Goal: Information Seeking & Learning: Learn about a topic

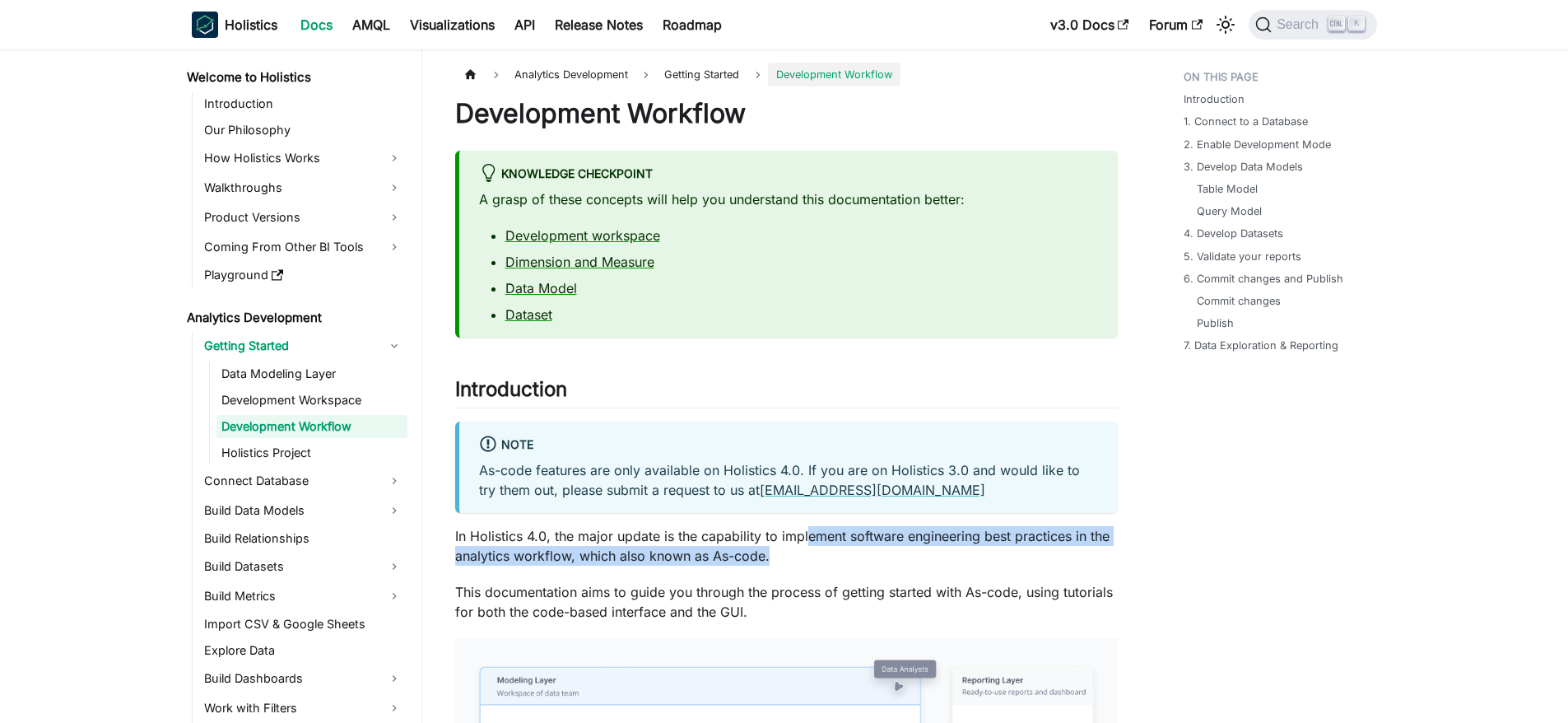
drag, startPoint x: 858, startPoint y: 547, endPoint x: 805, endPoint y: 540, distance: 53.5
click at [805, 540] on p "In Holistics 4.0, the major update is the capability to implement software engi…" at bounding box center [786, 546] width 663 height 39
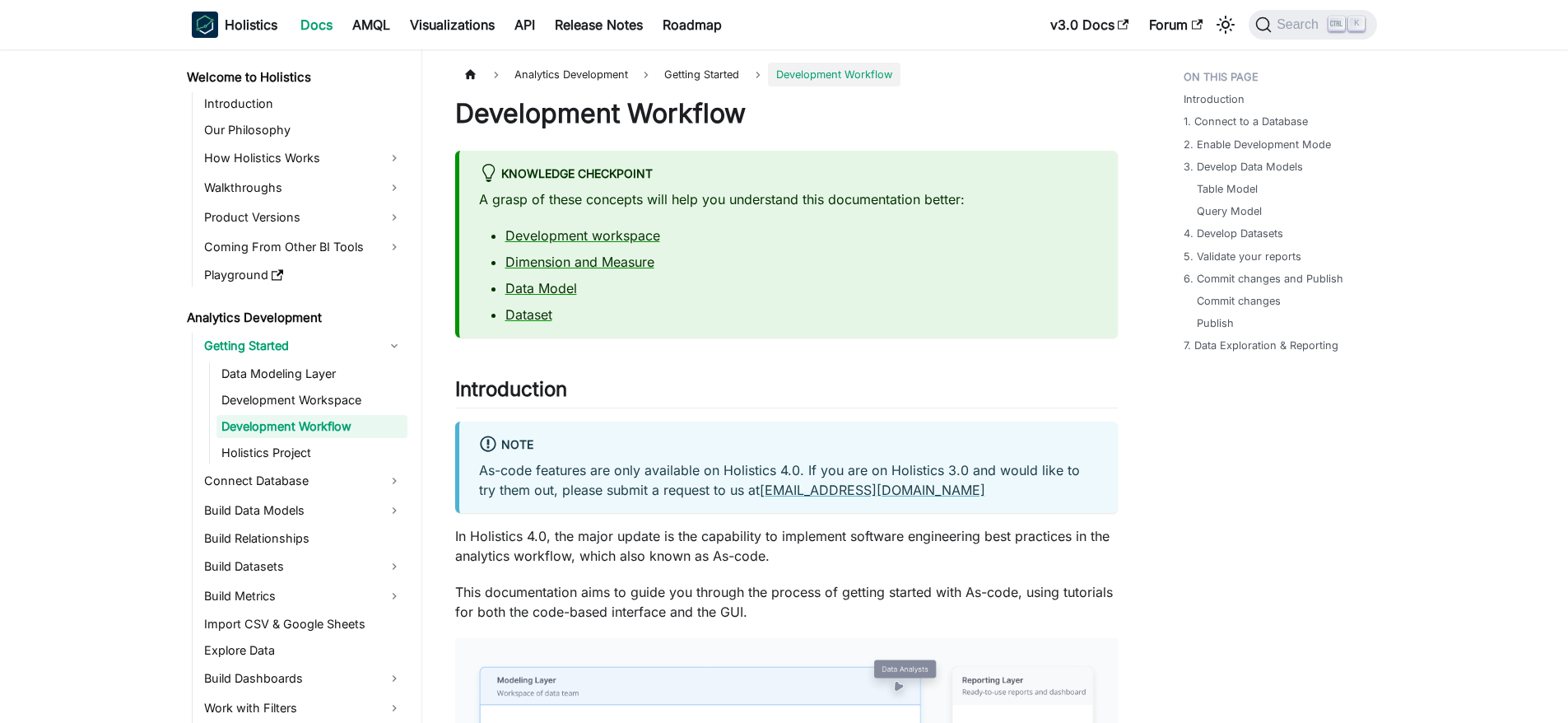
click at [824, 582] on p "This documentation aims to guide you through the process of getting started wit…" at bounding box center [786, 602] width 663 height 39
drag, startPoint x: 829, startPoint y: 582, endPoint x: 832, endPoint y: 602, distance: 20.2
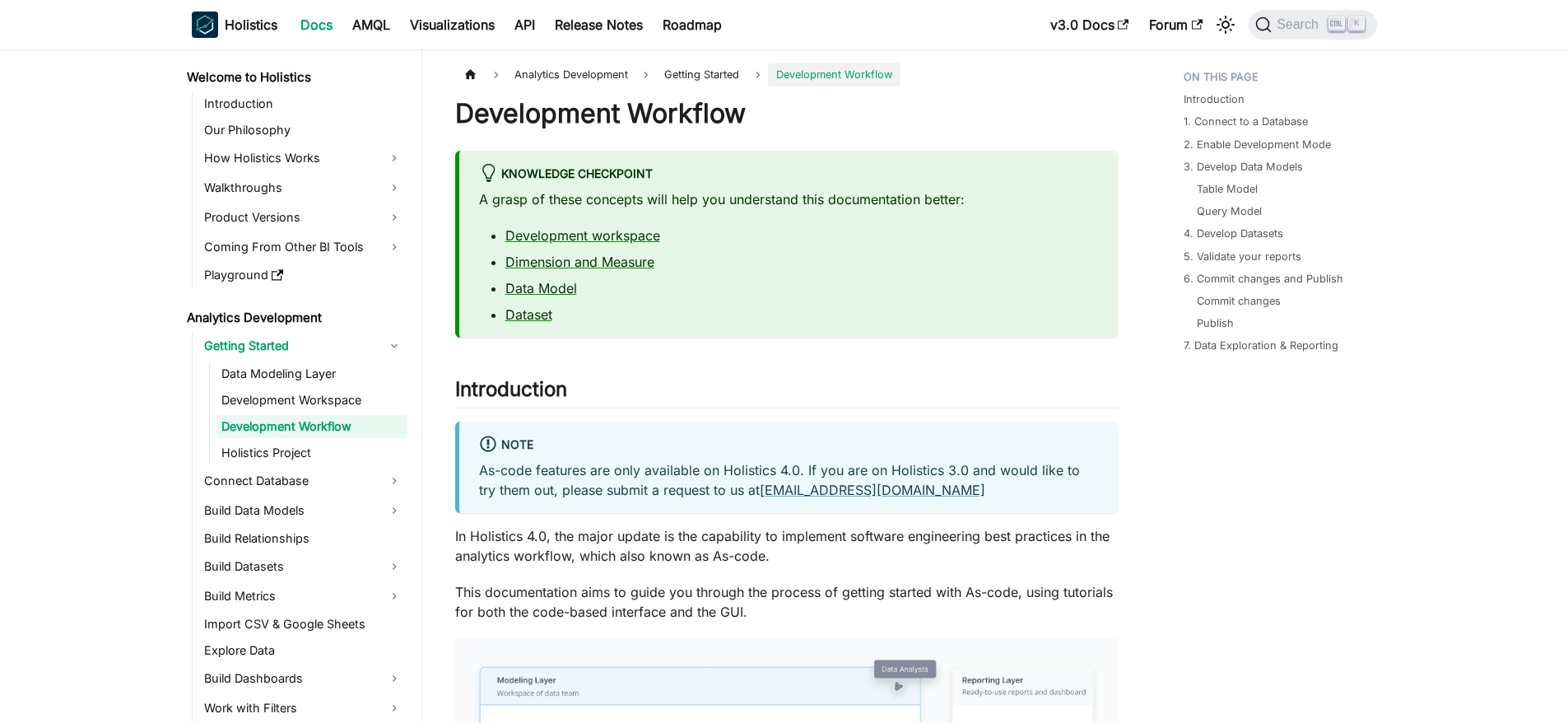
click at [831, 603] on p "This documentation aims to guide you through the process of getting started wit…" at bounding box center [786, 602] width 663 height 39
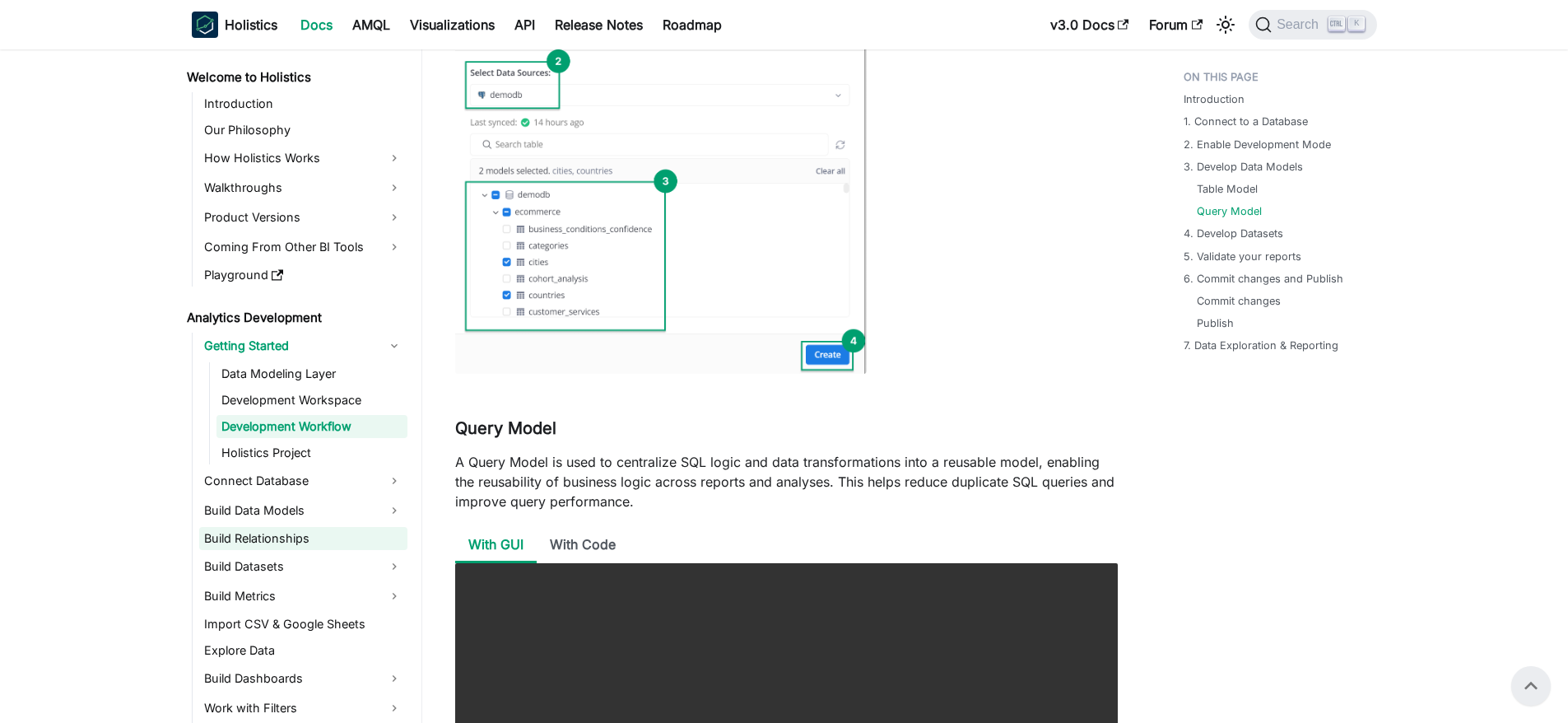
scroll to position [2472, 0]
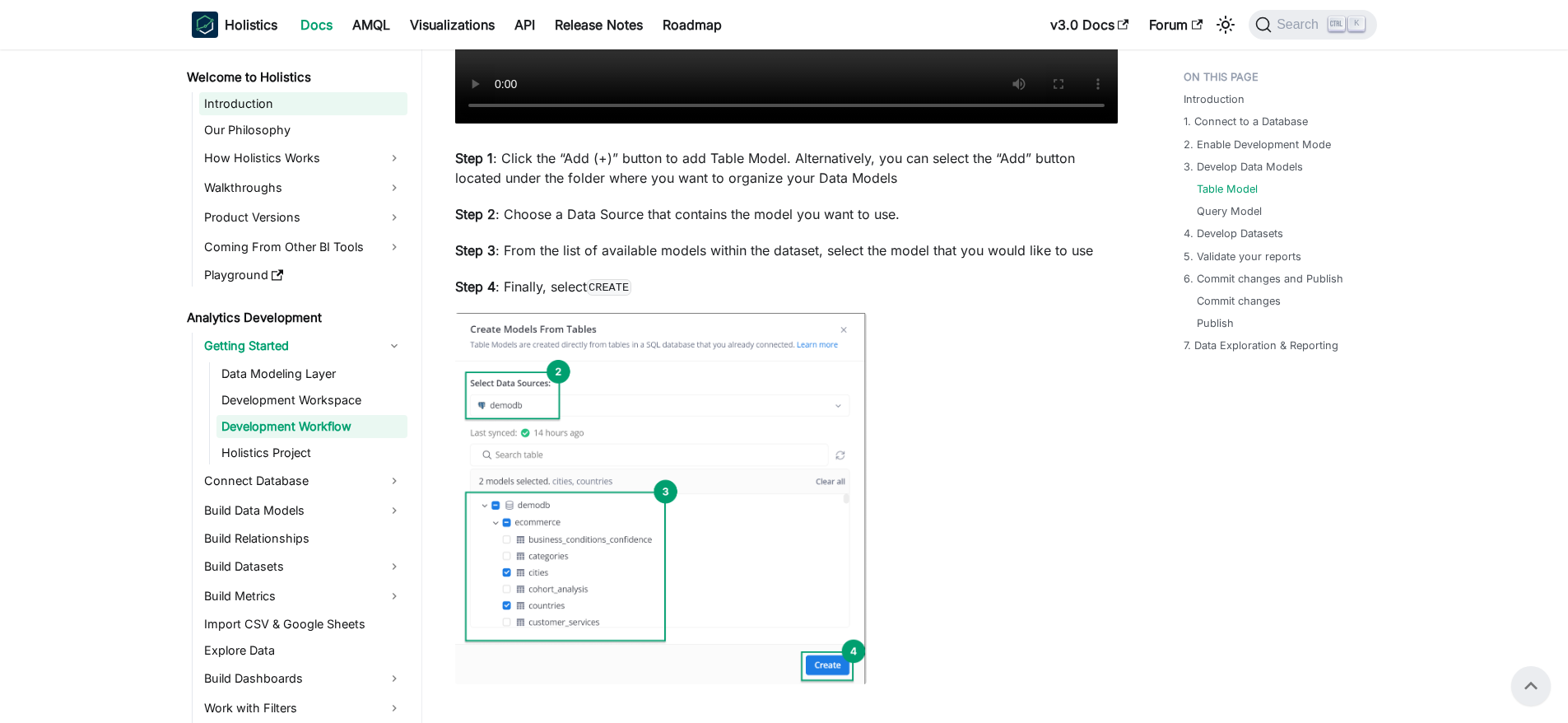
click at [238, 111] on link "Introduction" at bounding box center [304, 103] width 208 height 23
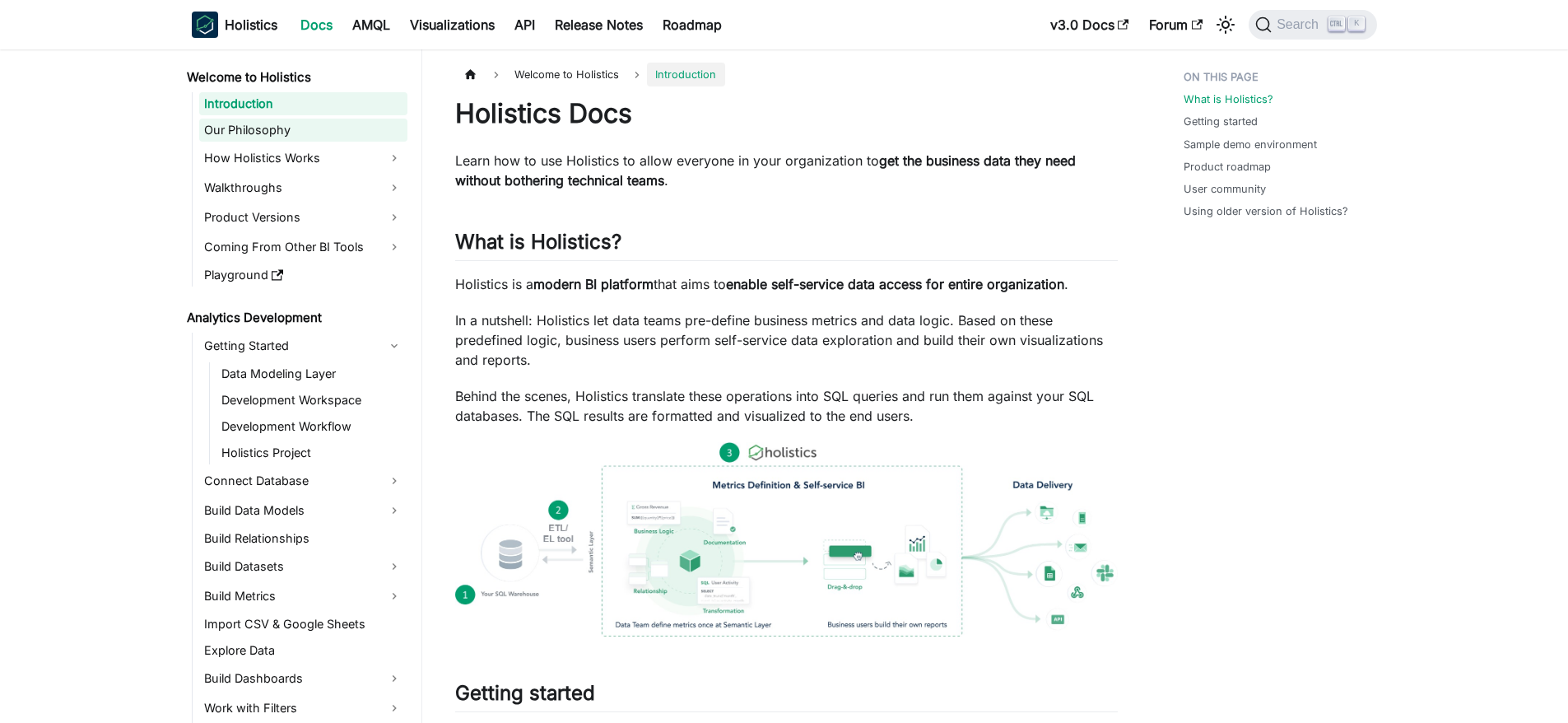
click at [256, 134] on link "Our Philosophy" at bounding box center [304, 130] width 208 height 23
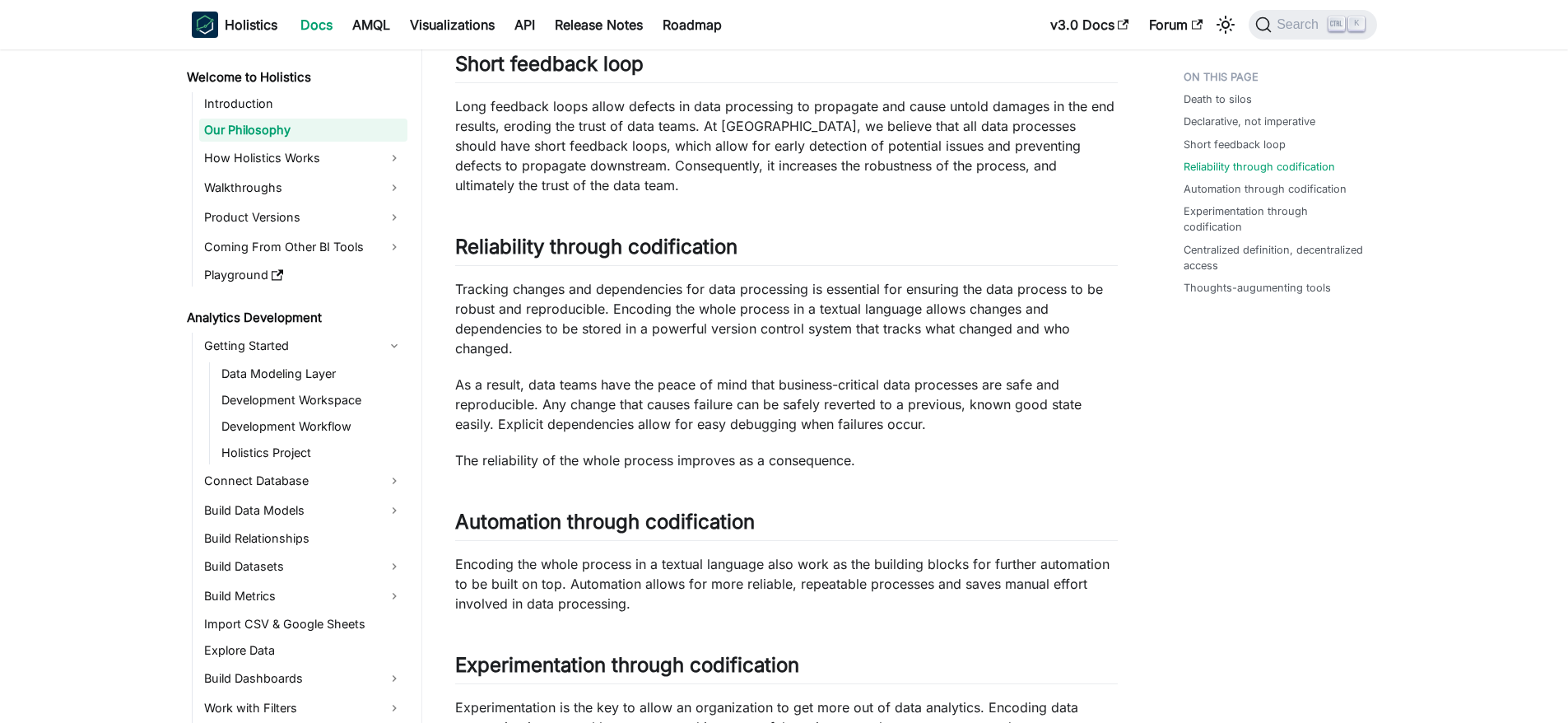
scroll to position [683, 0]
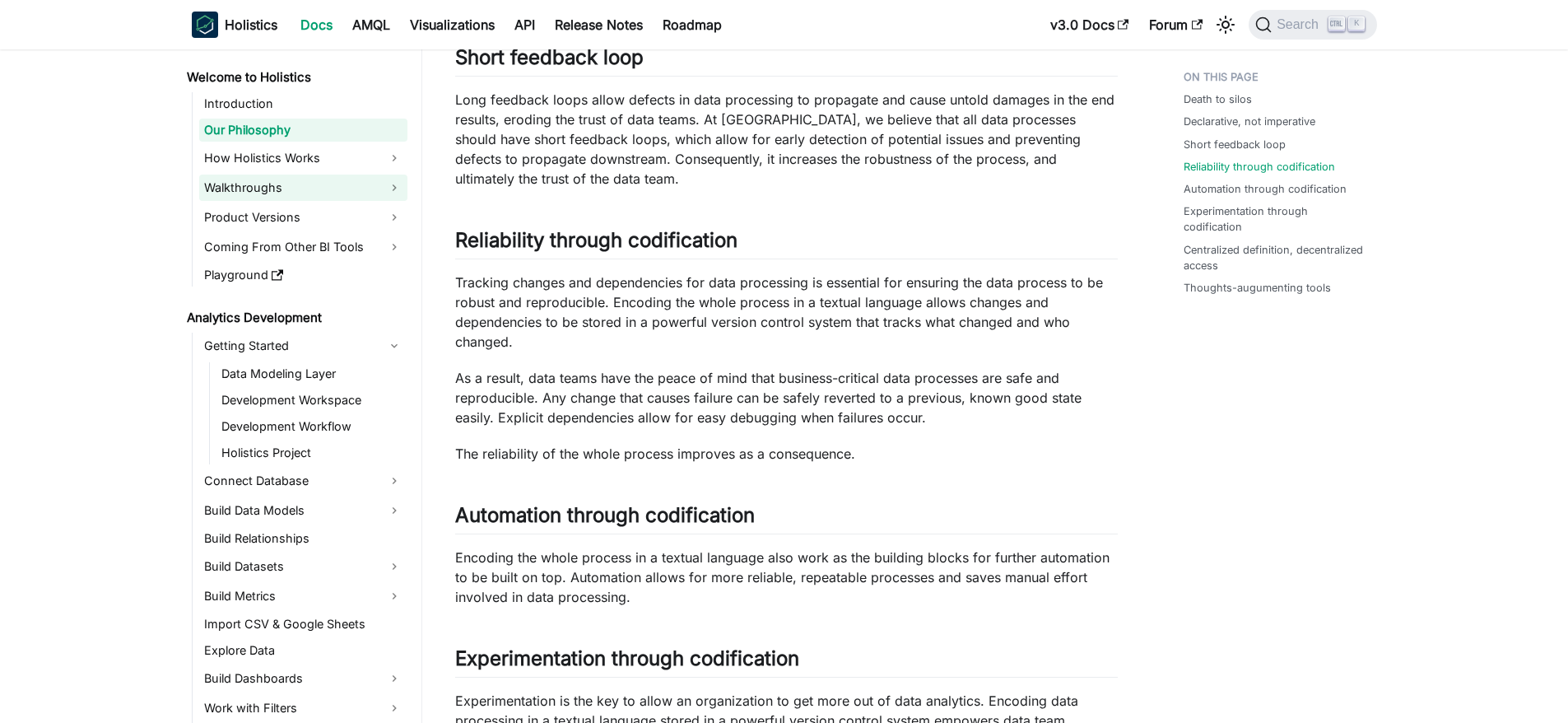
click at [271, 176] on link "Walkthroughs" at bounding box center [304, 188] width 208 height 27
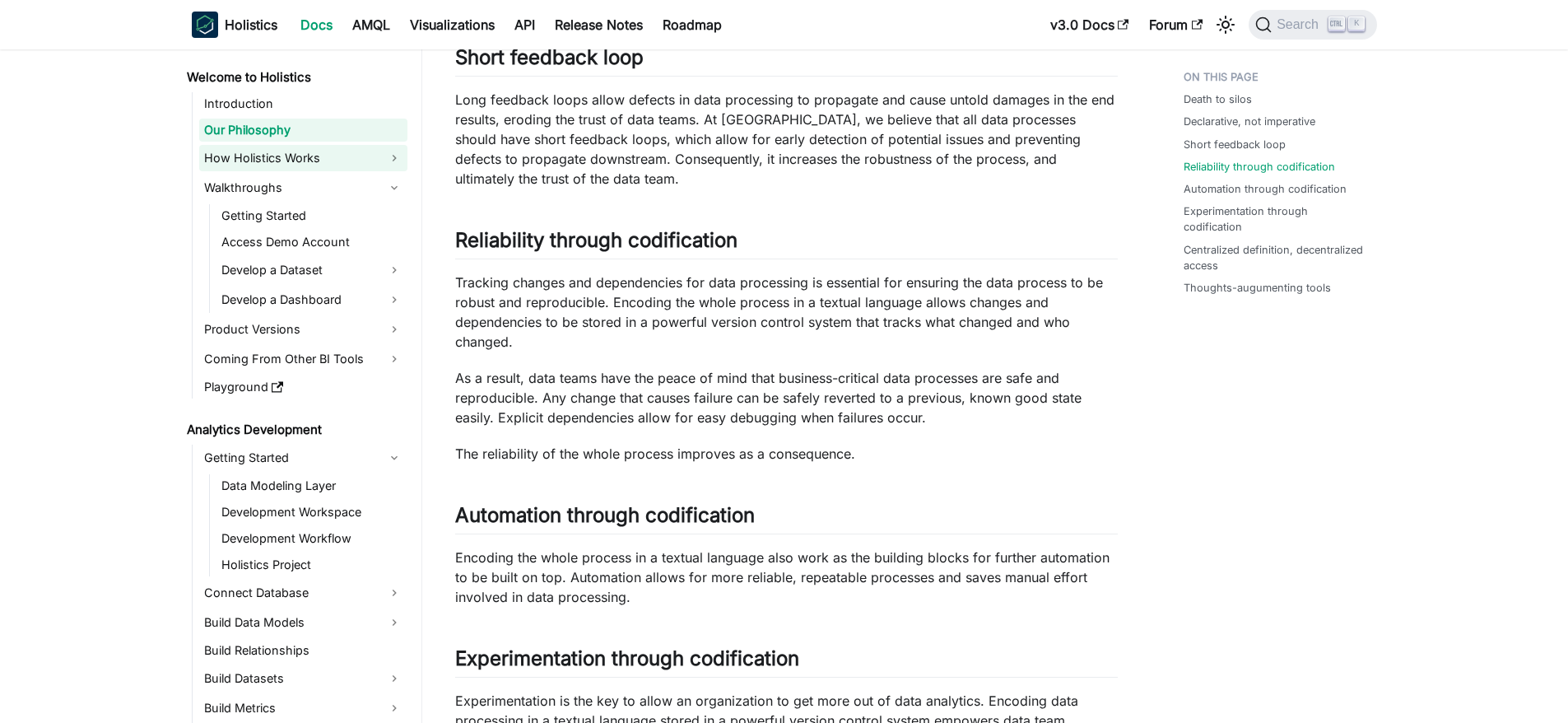
click at [293, 151] on link "How Holistics Works" at bounding box center [304, 157] width 208 height 27
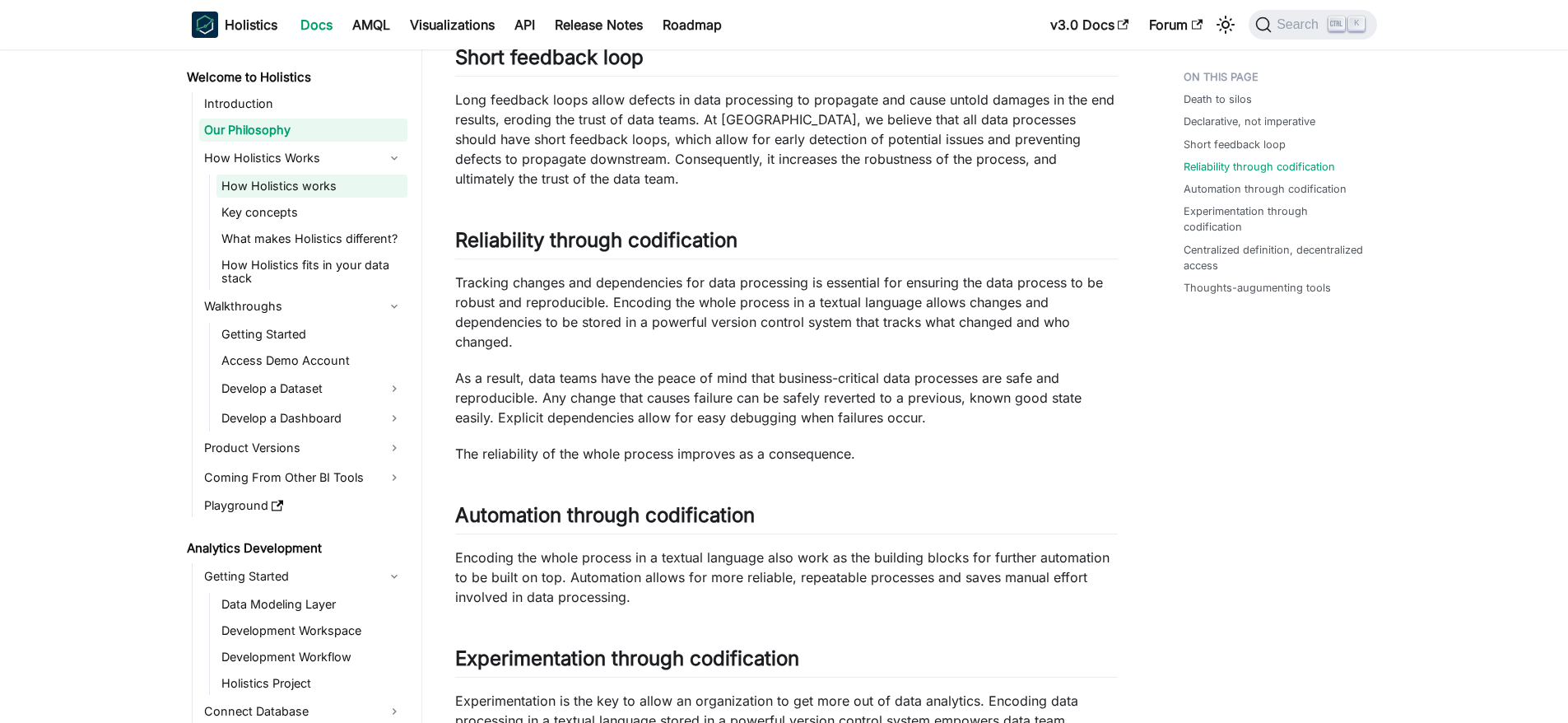
click at [283, 195] on link "How Holistics works" at bounding box center [312, 186] width 191 height 23
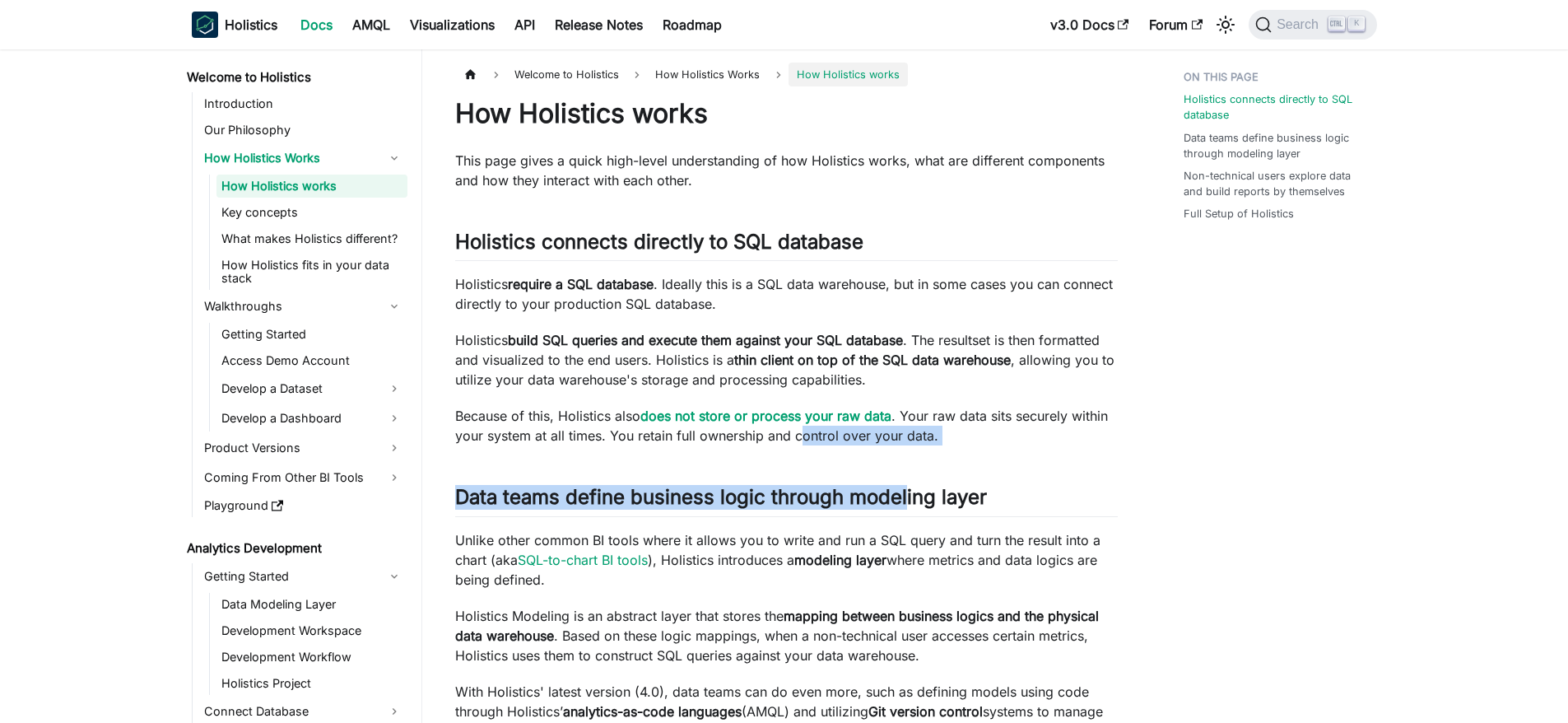
drag, startPoint x: 803, startPoint y: 435, endPoint x: 945, endPoint y: 463, distance: 144.7
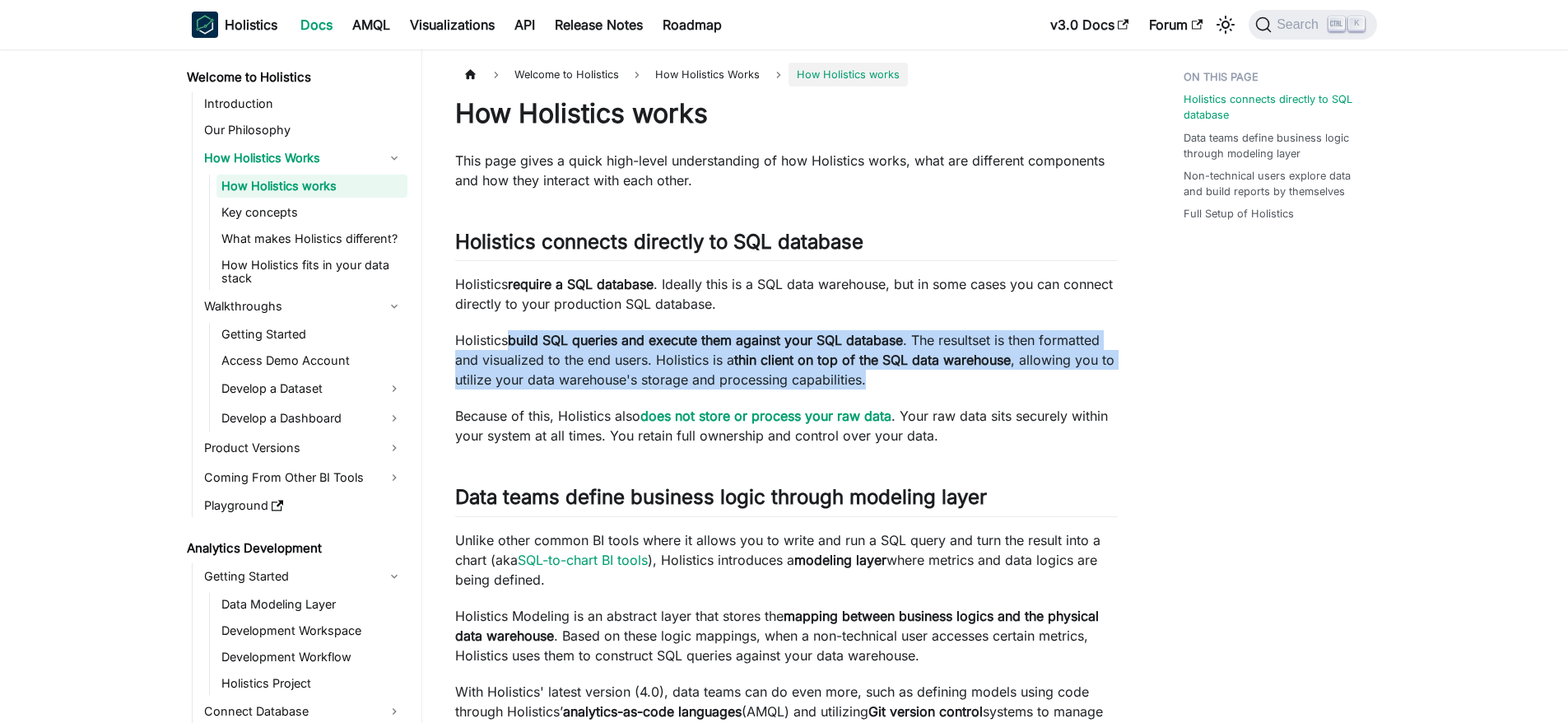
drag, startPoint x: 505, startPoint y: 330, endPoint x: 1074, endPoint y: 371, distance: 570.5
click at [1070, 378] on p "Holistics build SQL queries and execute them against your SQL database . The re…" at bounding box center [786, 360] width 663 height 59
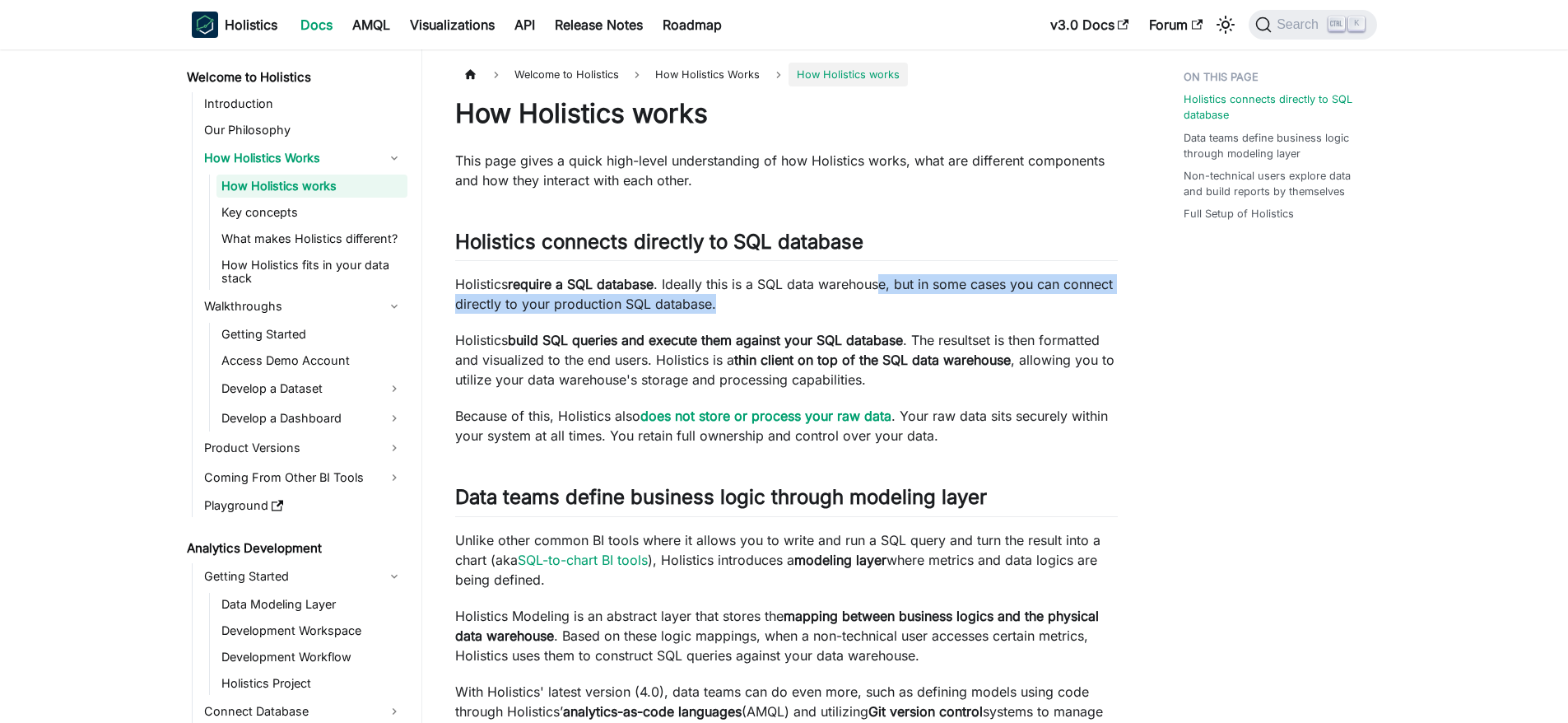
drag, startPoint x: 881, startPoint y: 285, endPoint x: 900, endPoint y: 300, distance: 24.2
click at [900, 300] on p "Holistics require a SQL database . Ideally this is a SQL data warehouse, but in…" at bounding box center [786, 294] width 663 height 39
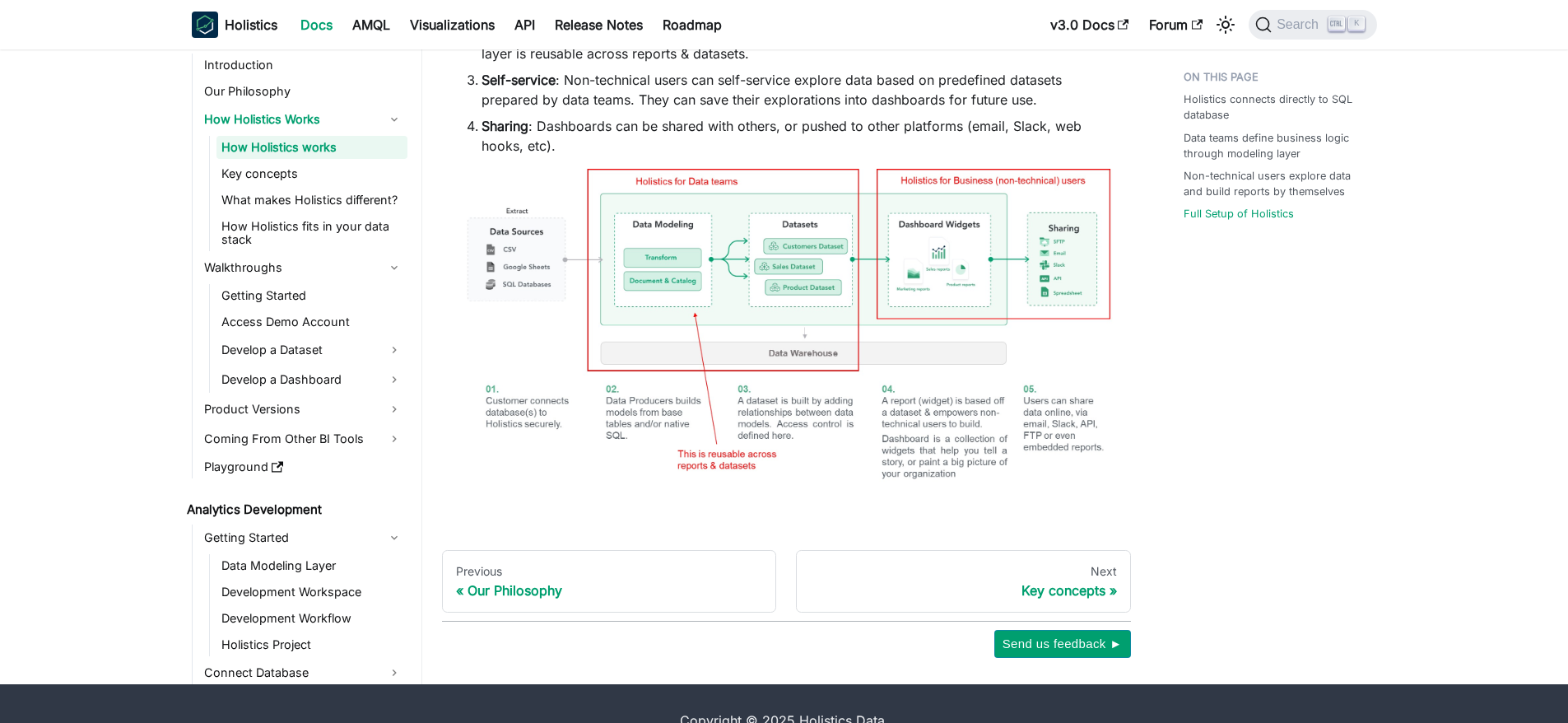
scroll to position [1098, 0]
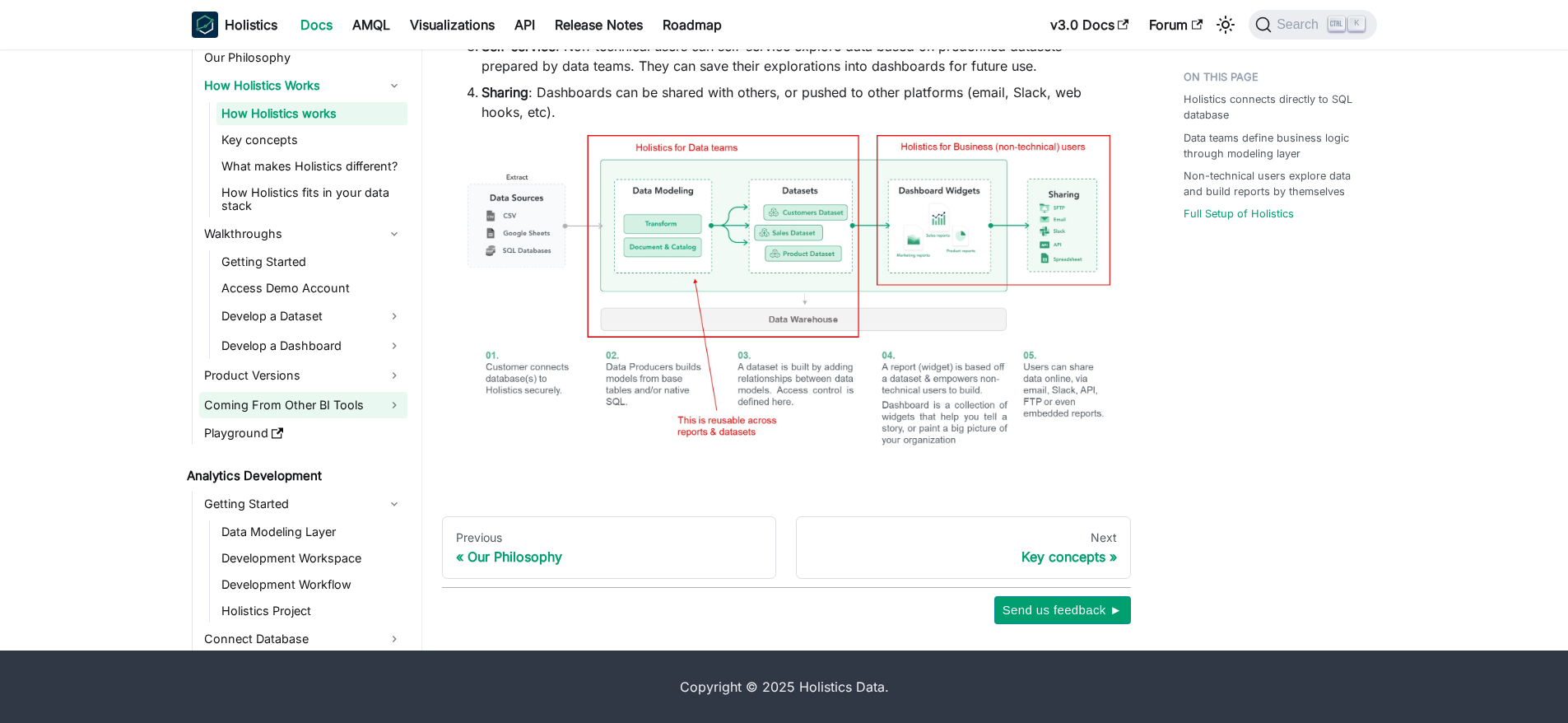
click at [282, 396] on link "Coming From Other BI Tools" at bounding box center [304, 405] width 208 height 27
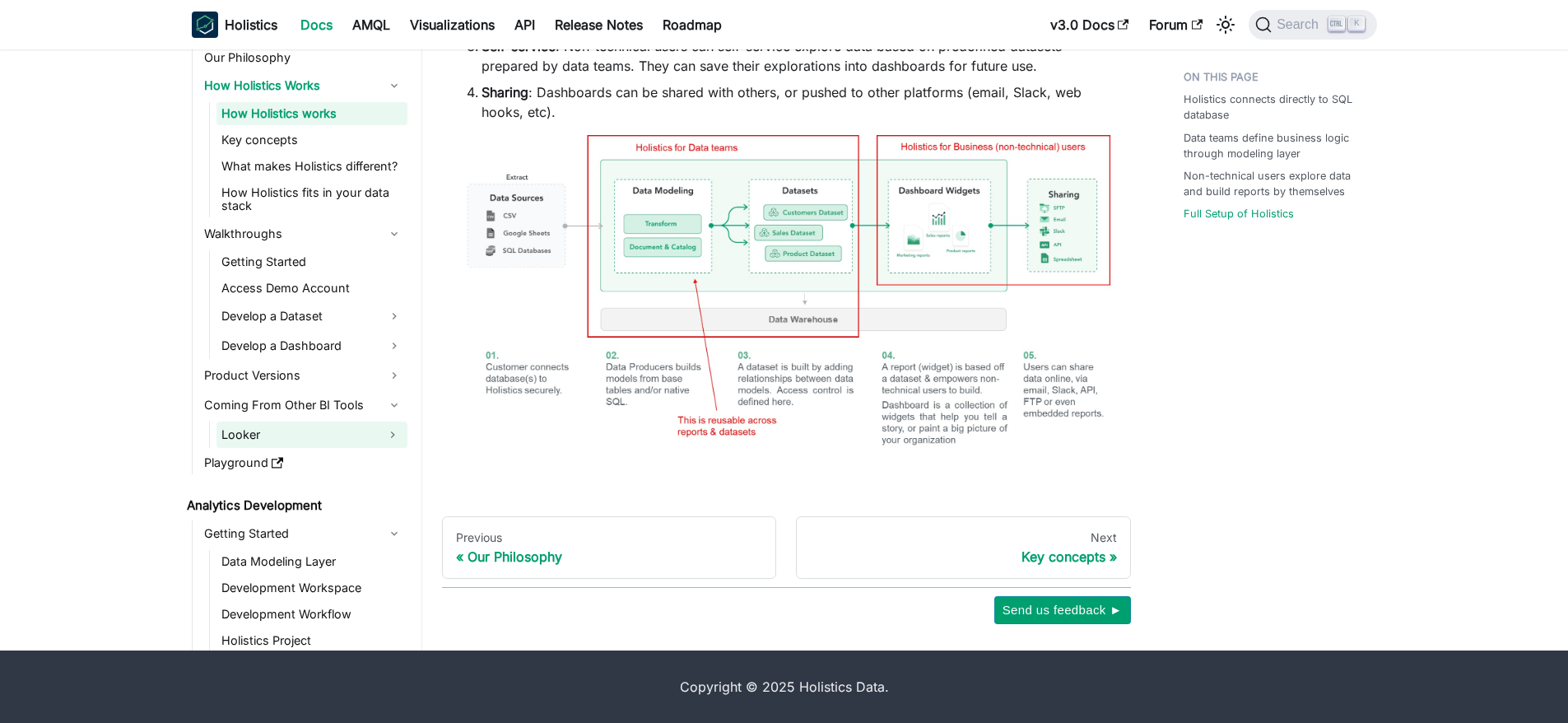
click at [284, 432] on link "Looker" at bounding box center [297, 435] width 161 height 27
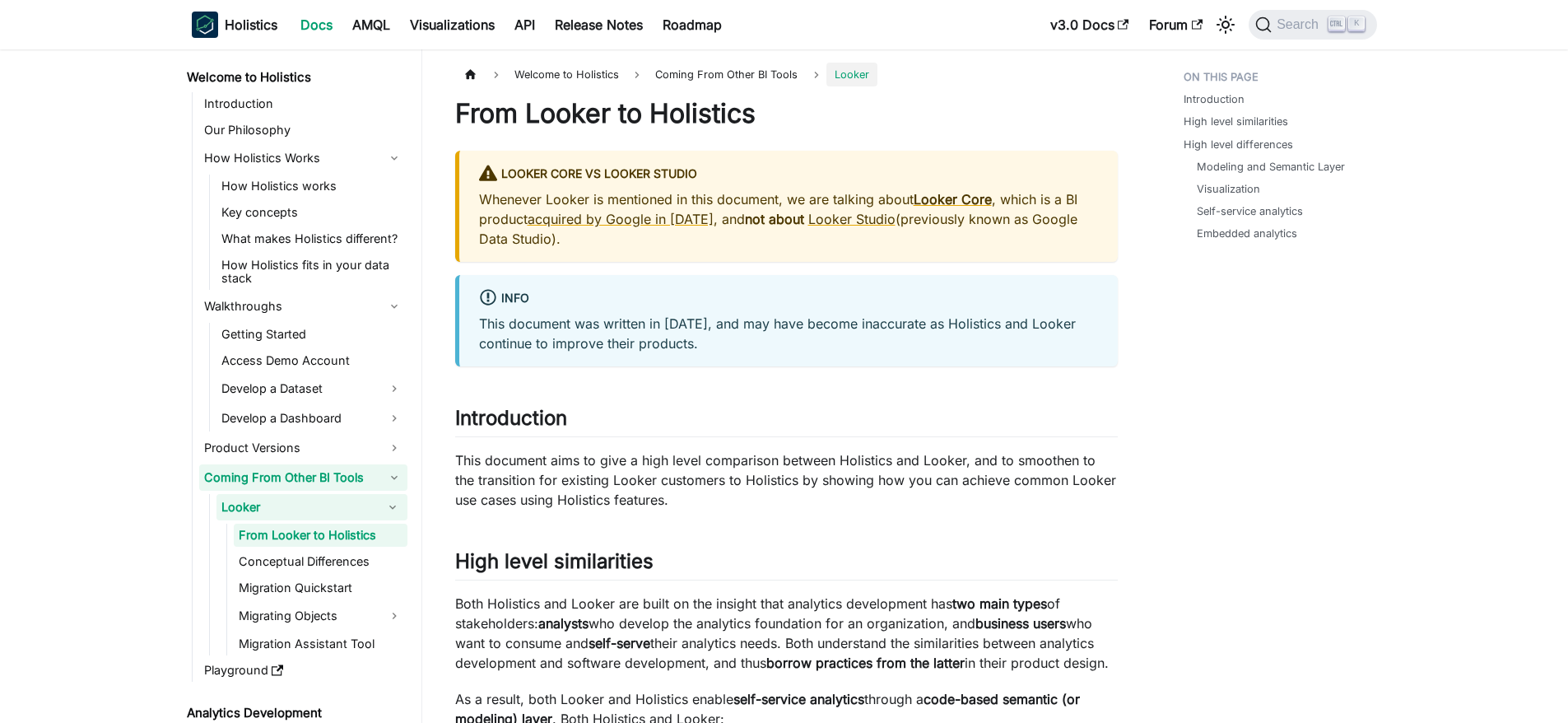
click at [304, 475] on link "Coming From Other BI Tools" at bounding box center [304, 477] width 208 height 27
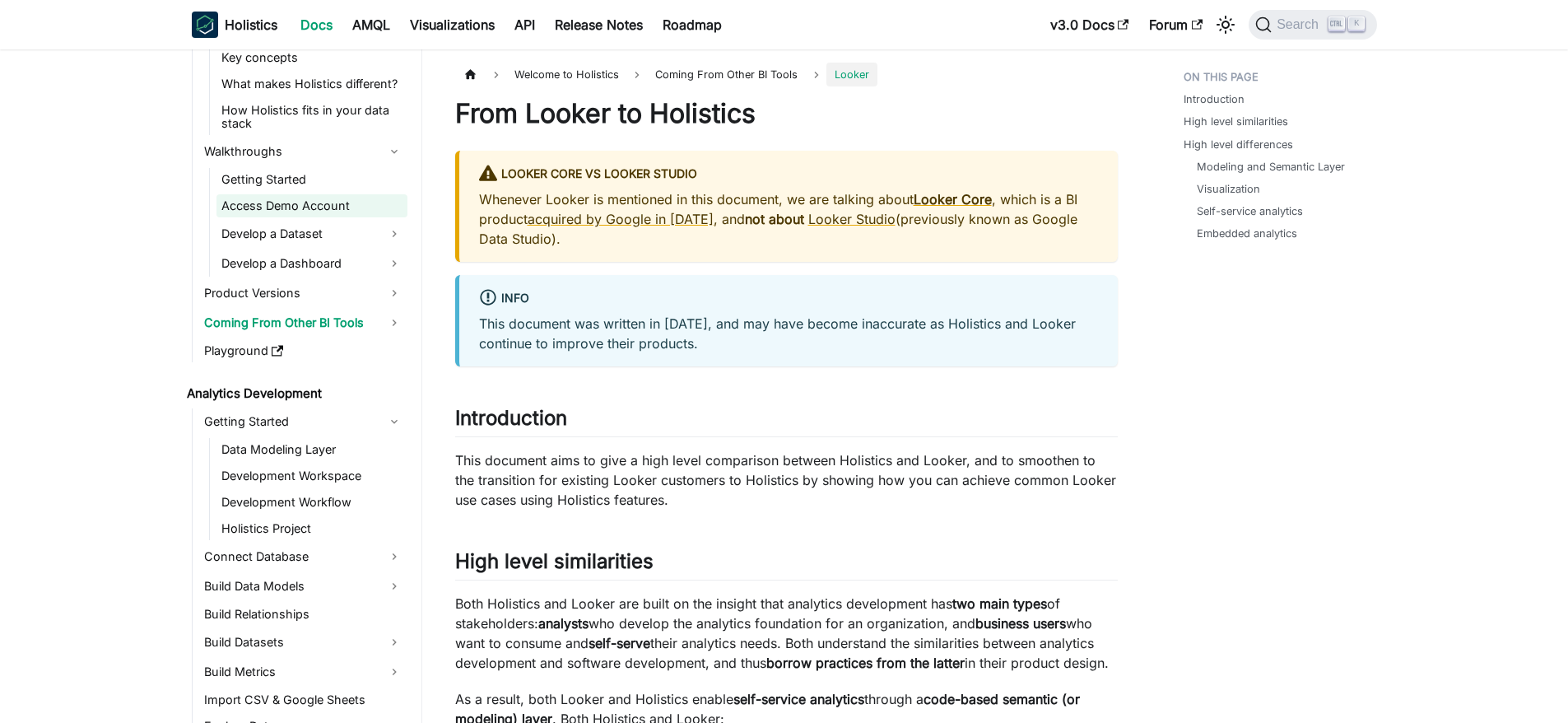
scroll to position [412, 0]
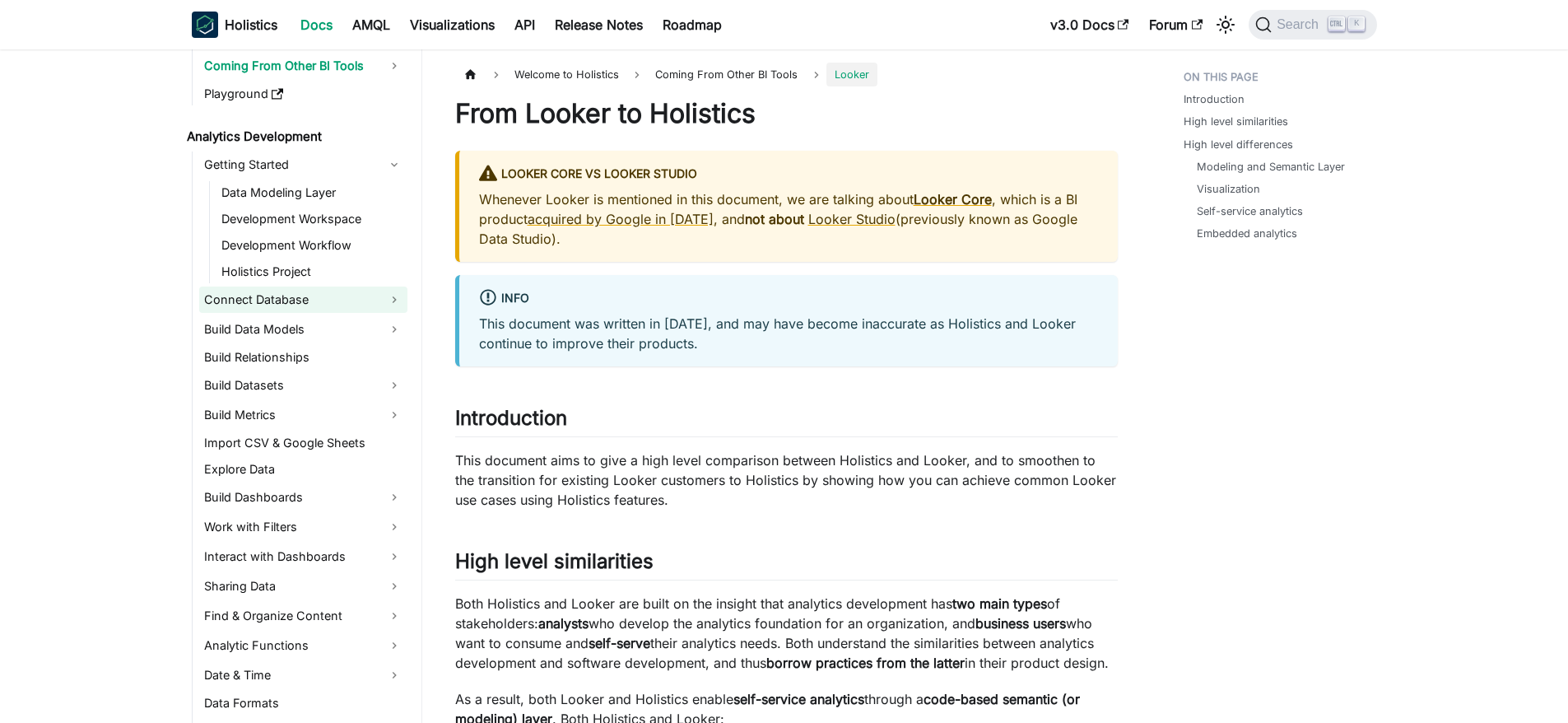
click at [301, 309] on link "Connect Database" at bounding box center [304, 299] width 208 height 27
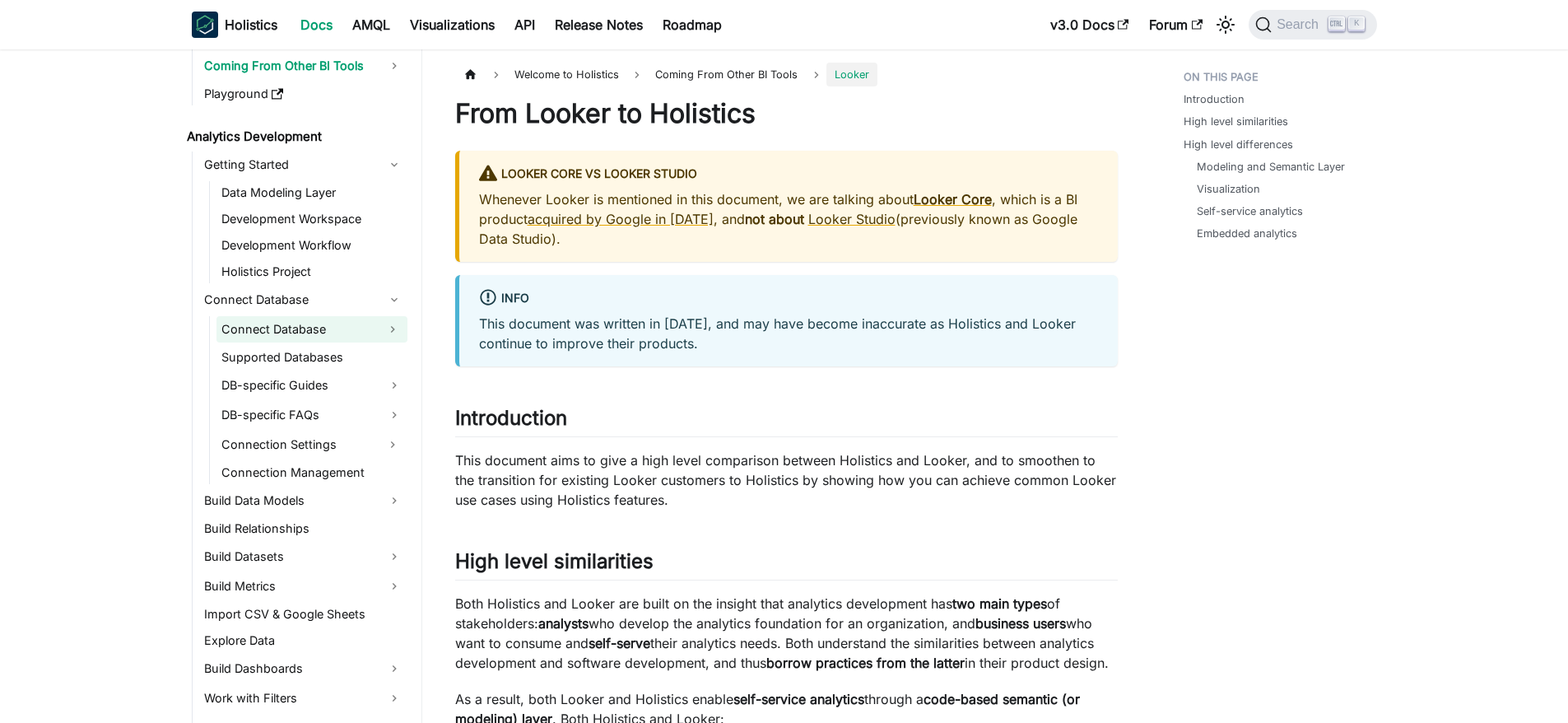
click at [309, 326] on link "Connect Database" at bounding box center [297, 330] width 161 height 27
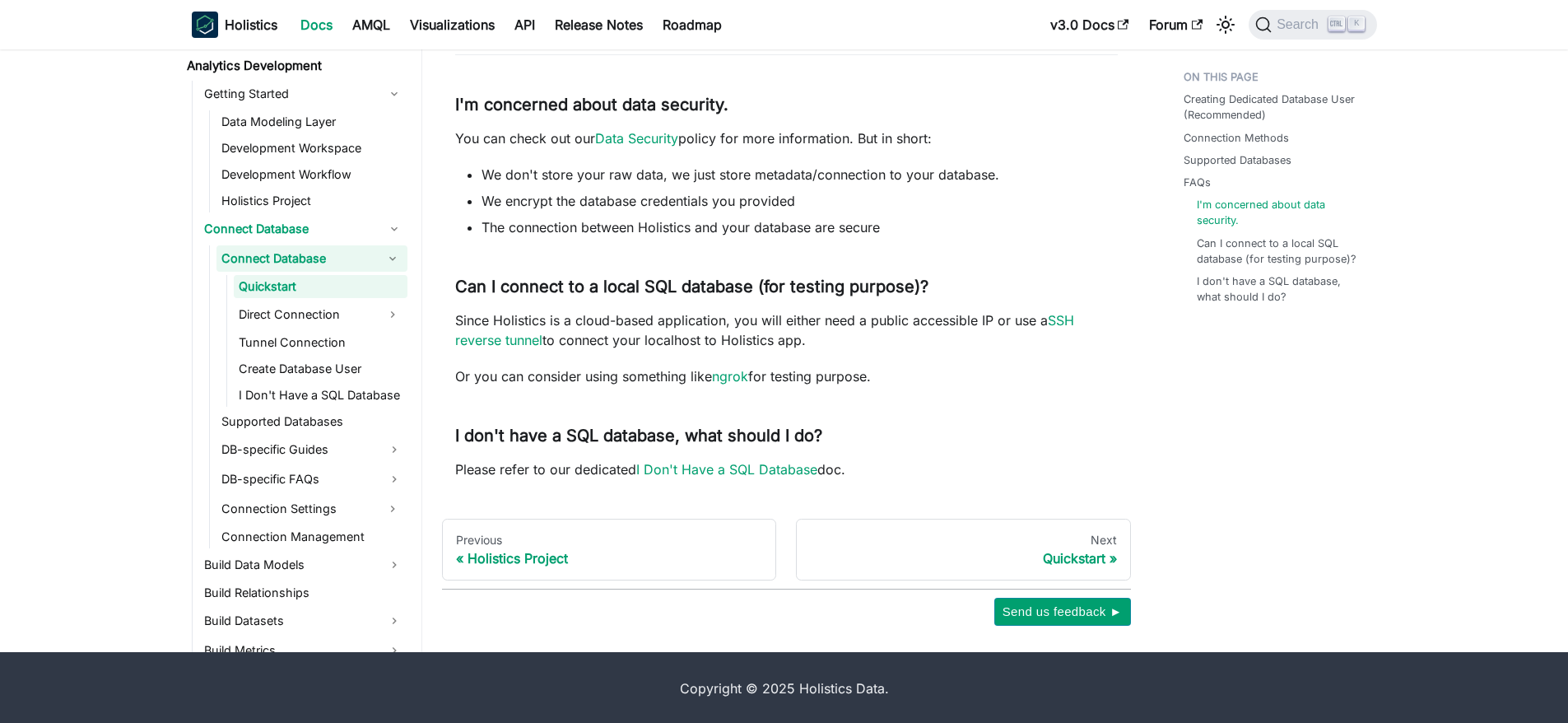
scroll to position [1103, 0]
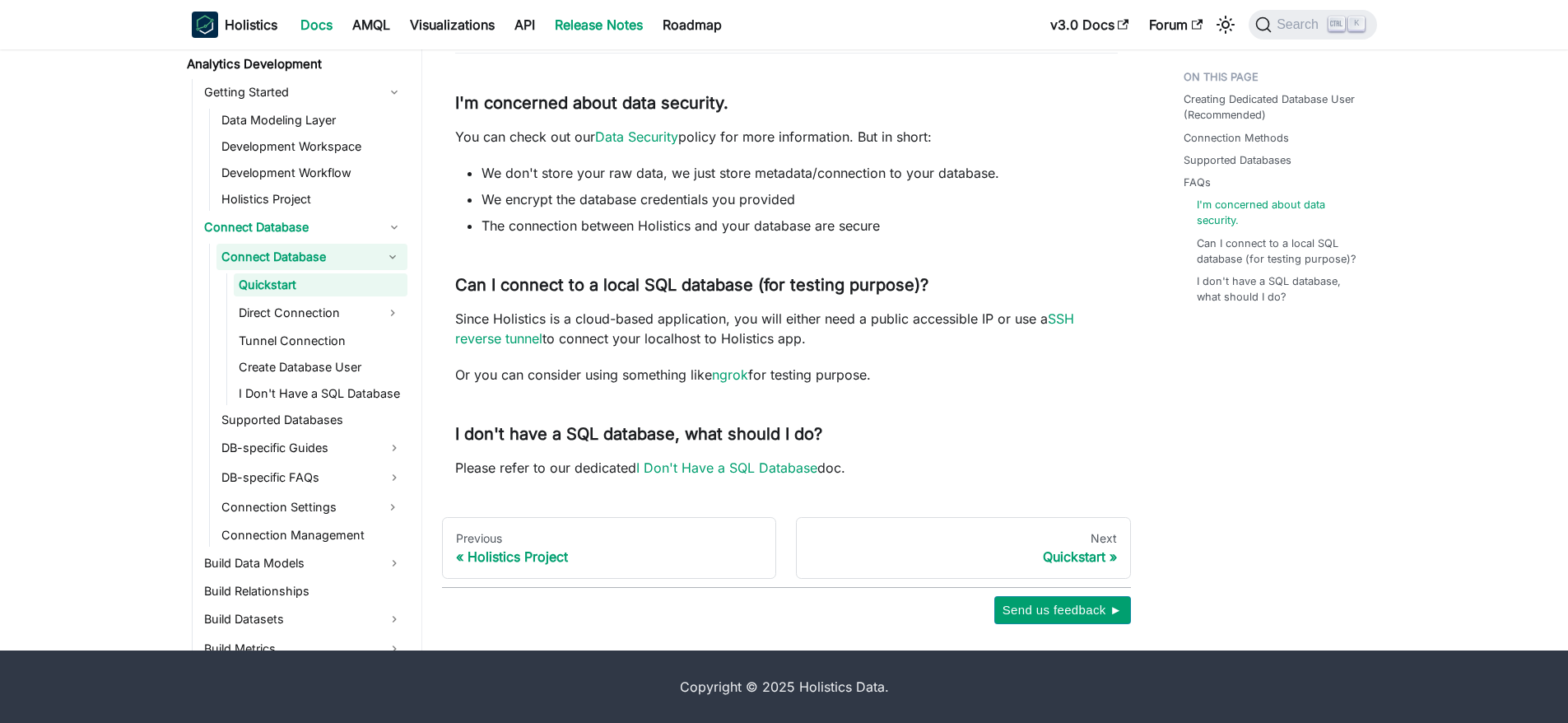
click at [575, 18] on link "Release Notes" at bounding box center [599, 25] width 108 height 27
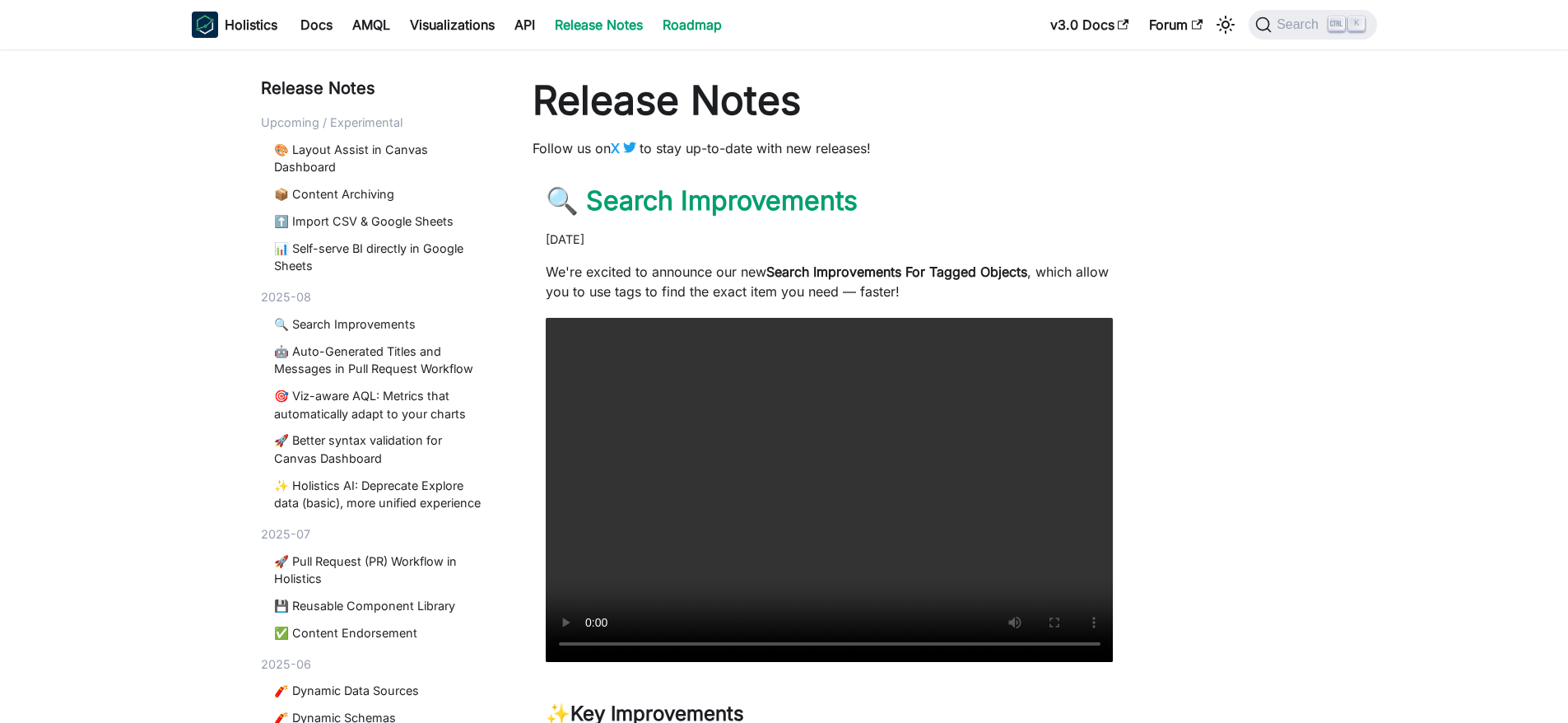
click at [671, 34] on link "Roadmap" at bounding box center [692, 25] width 79 height 27
click at [1290, 18] on span "Search" at bounding box center [1301, 25] width 57 height 15
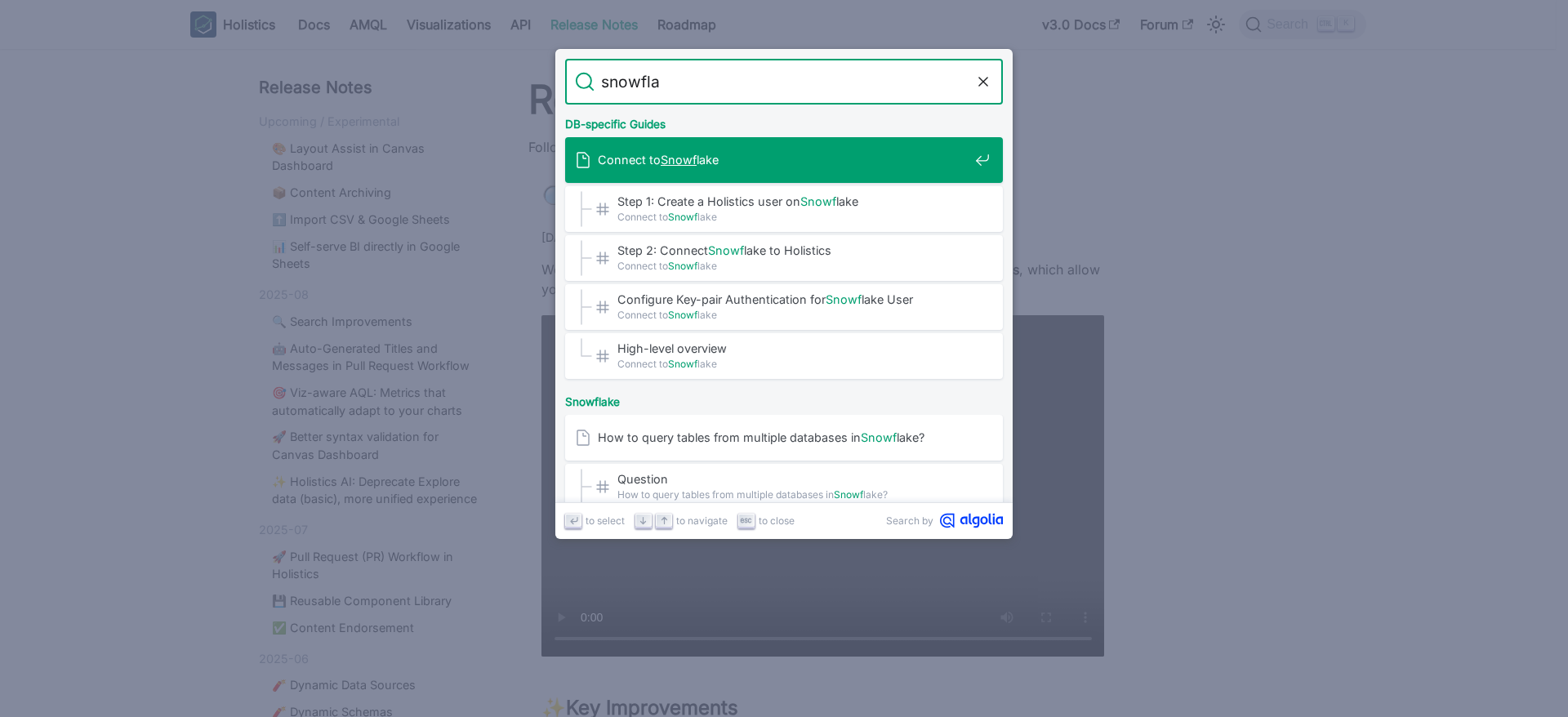
type input "snowflak"
click at [703, 175] on div "Connect to Snowflak e" at bounding box center [789, 160] width 428 height 46
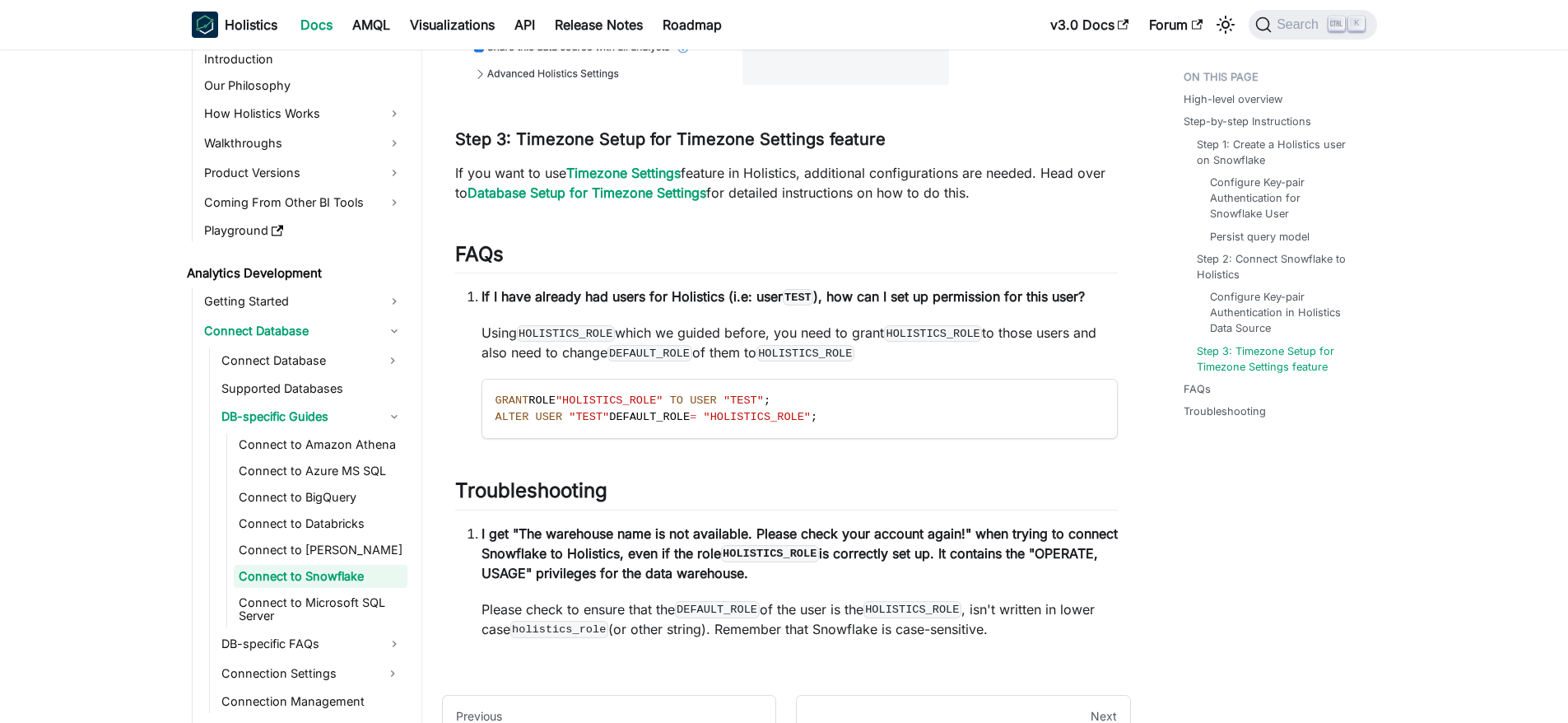
scroll to position [5678, 0]
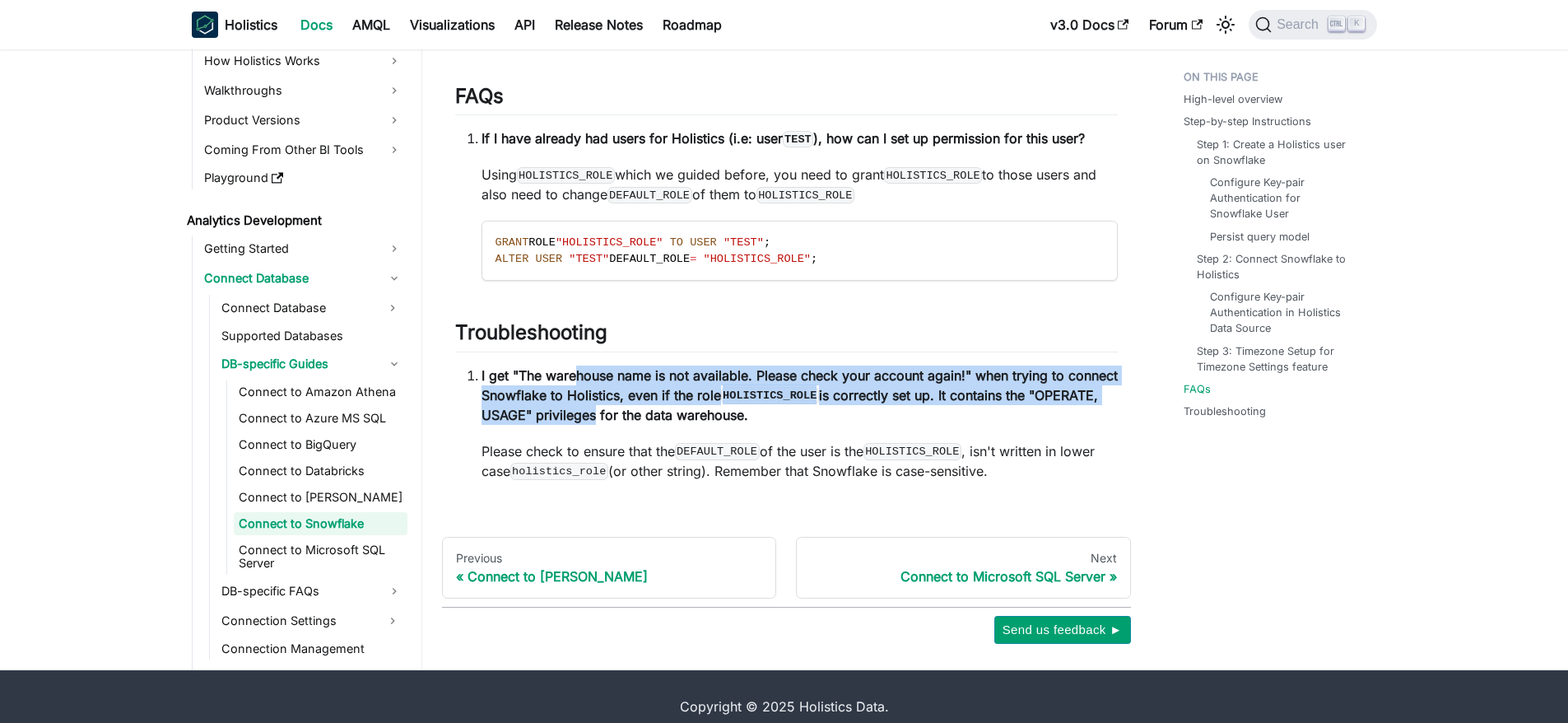
drag, startPoint x: 575, startPoint y: 352, endPoint x: 665, endPoint y: 399, distance: 101.5
click at [665, 399] on strong "I get "The warehouse name is not available. Please check your account again!" w…" at bounding box center [799, 395] width 636 height 56
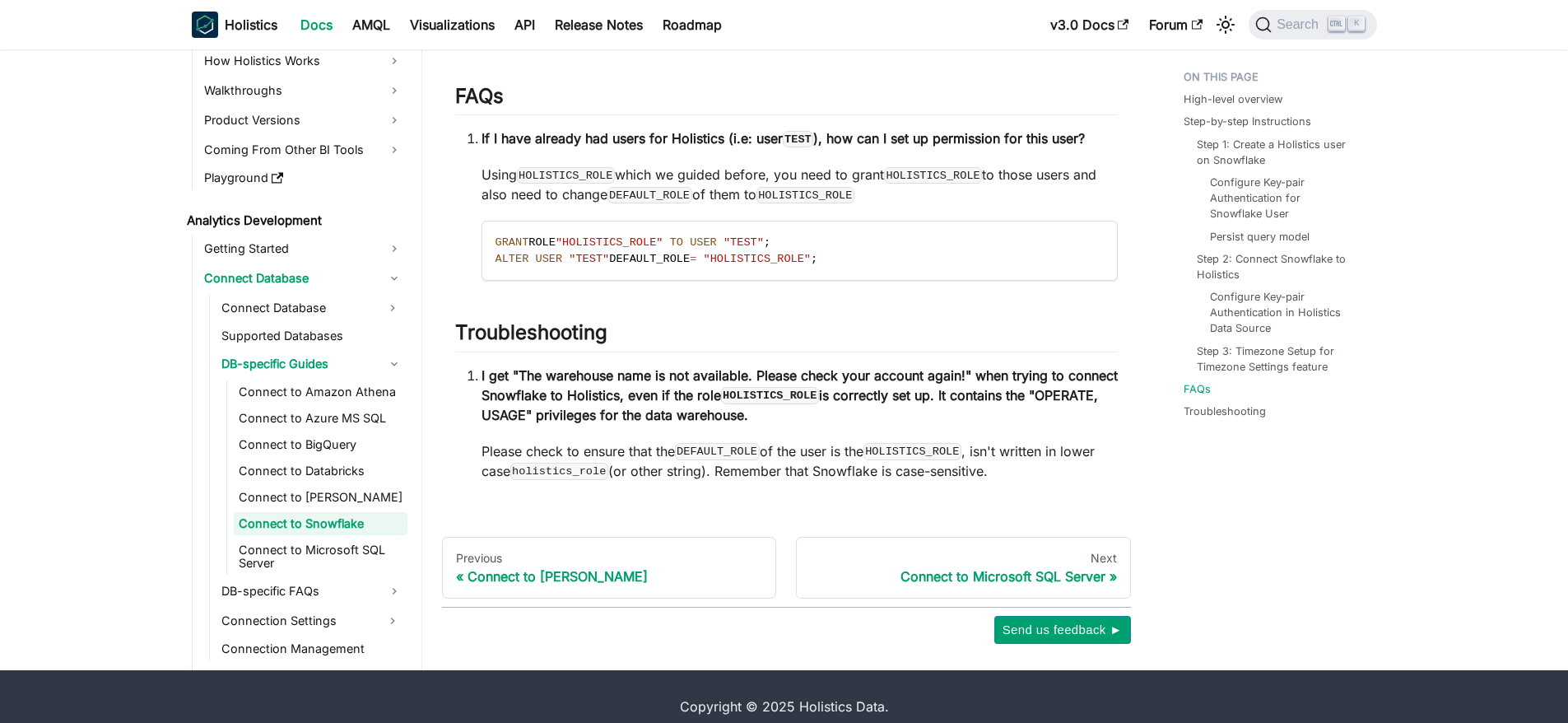
click at [724, 394] on strong "I get "The warehouse name is not available. Please check your account again!" w…" at bounding box center [799, 395] width 636 height 56
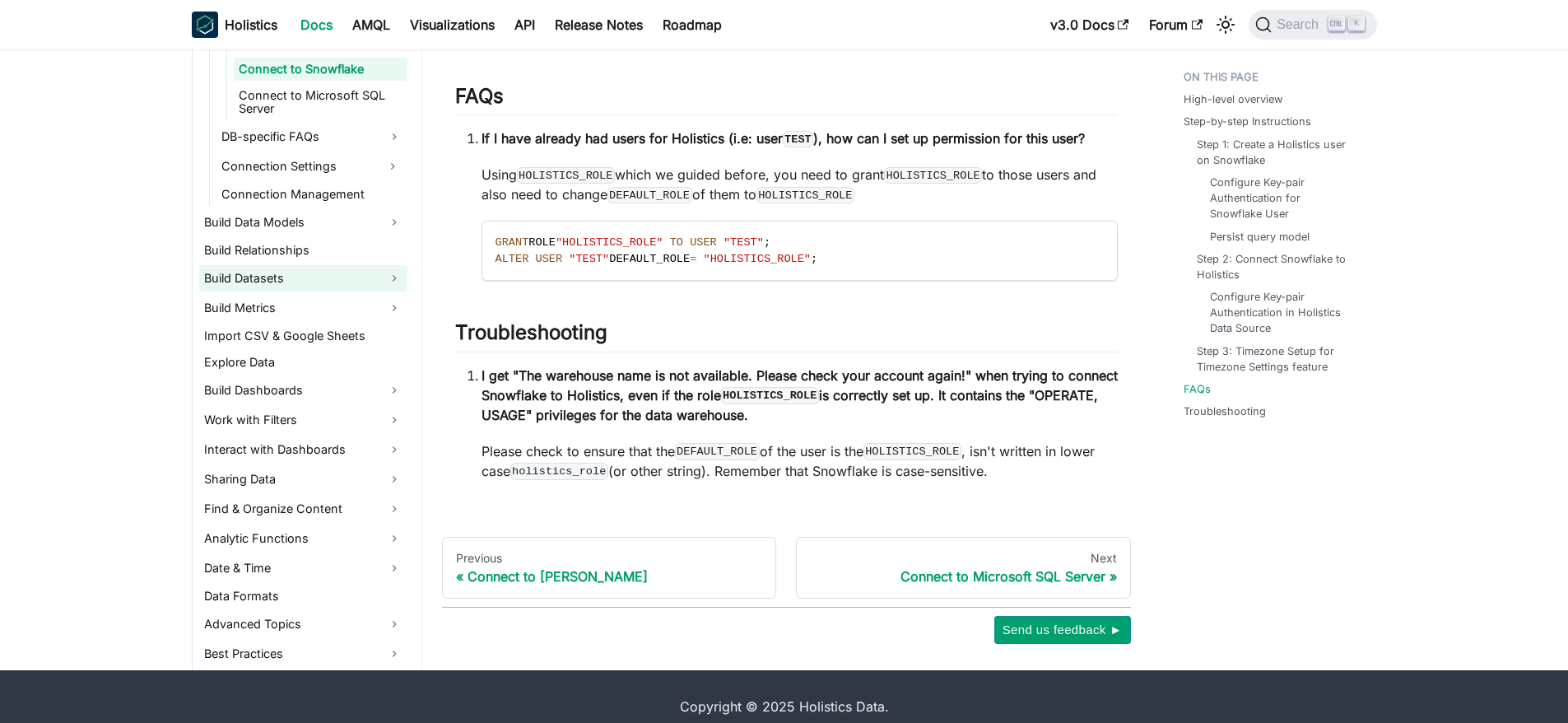
scroll to position [539, 0]
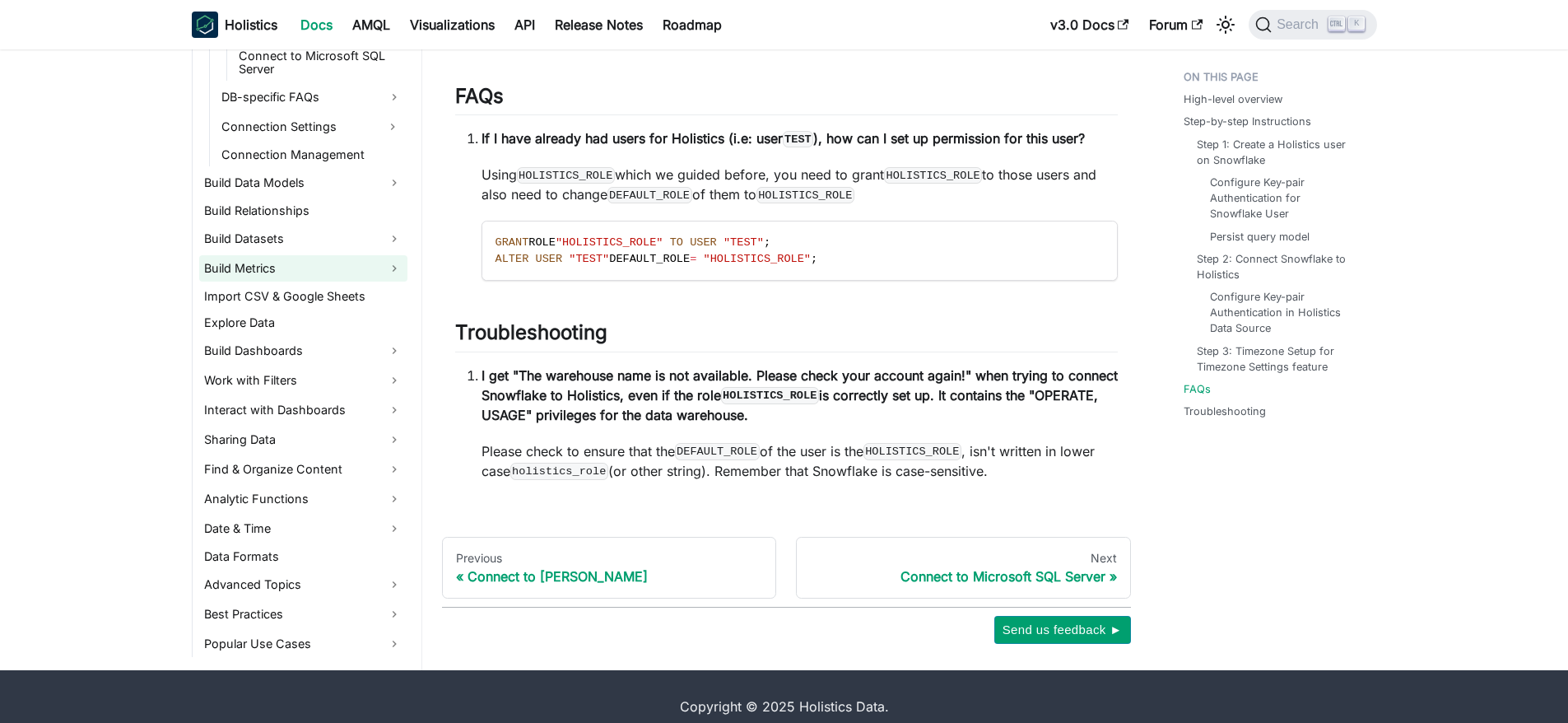
click at [271, 256] on link "Build Metrics" at bounding box center [304, 269] width 208 height 27
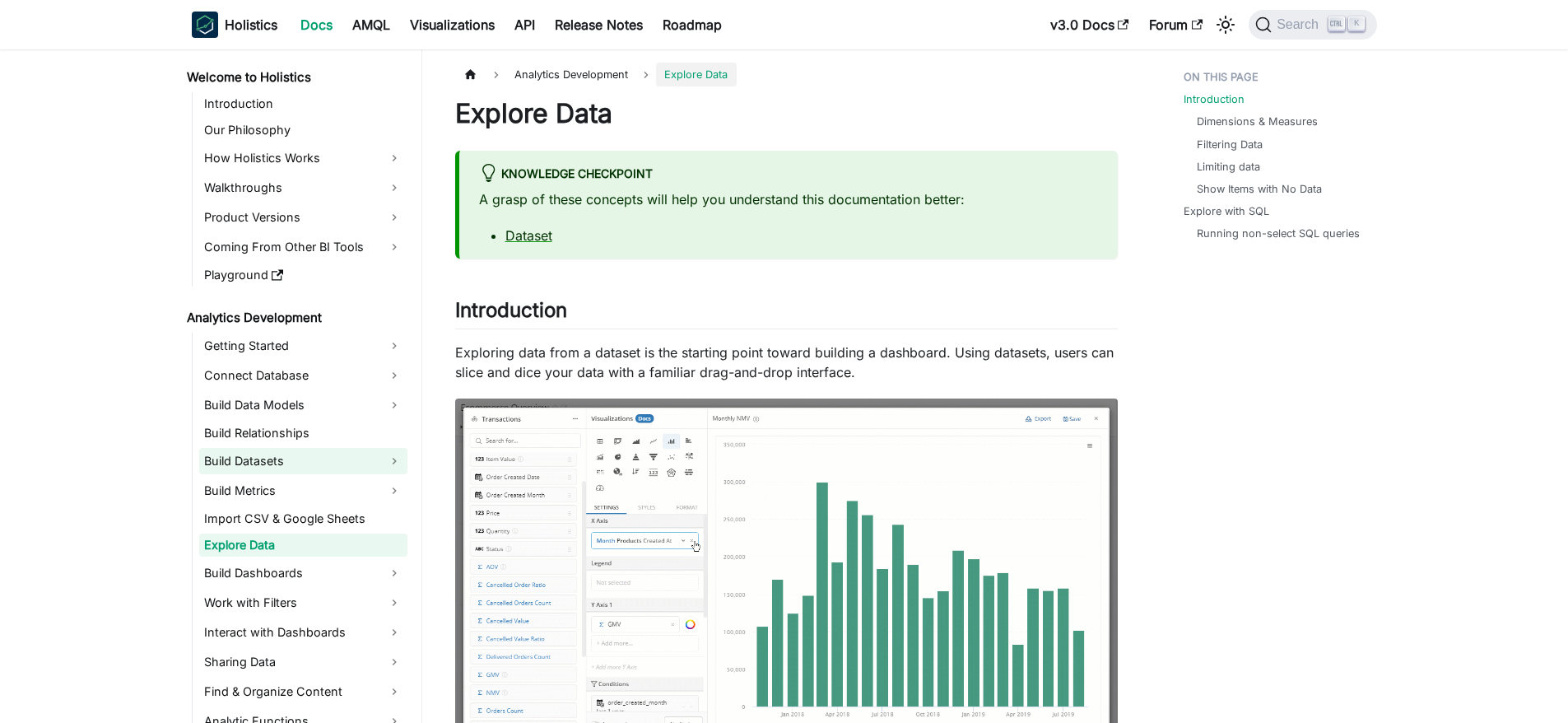
click at [353, 459] on link "Build Datasets" at bounding box center [304, 461] width 208 height 27
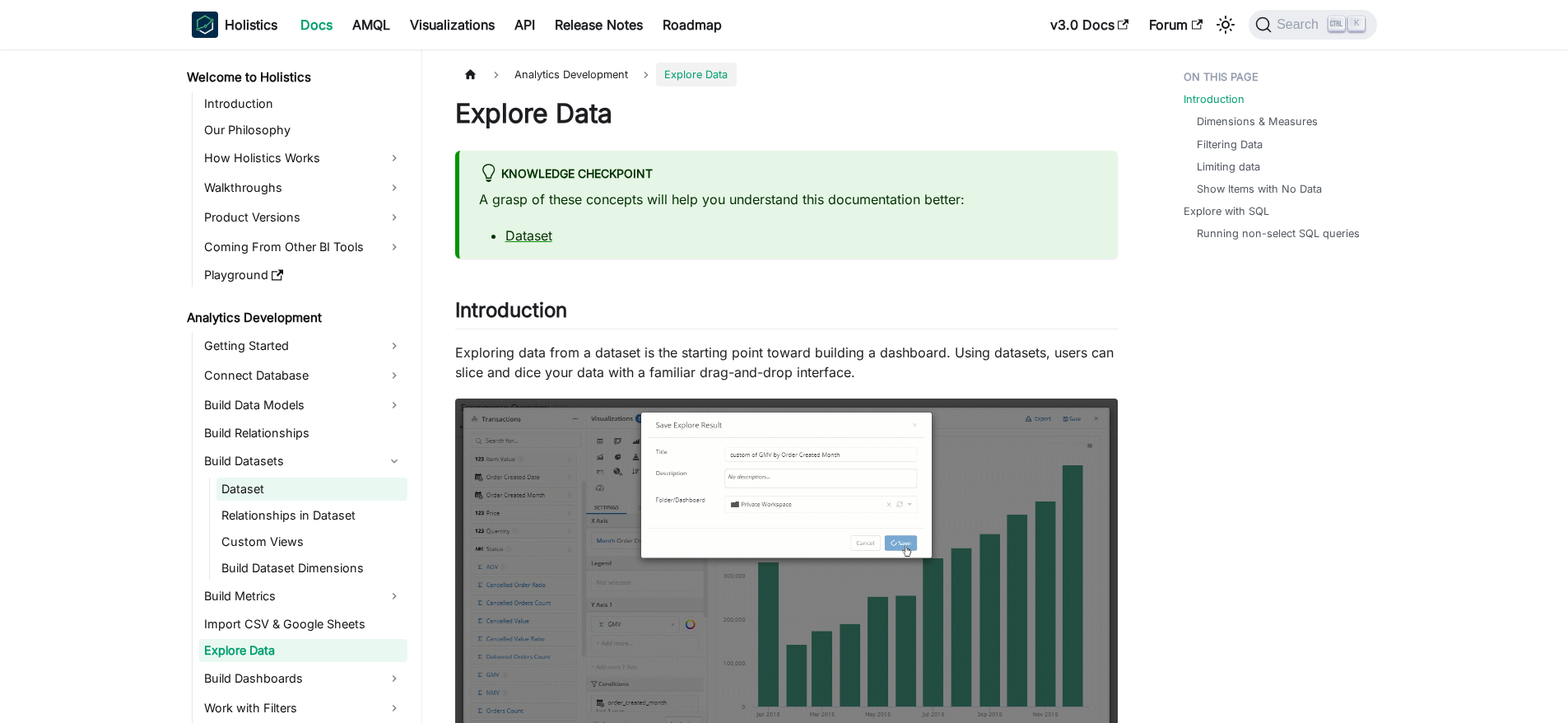
click at [252, 489] on link "Dataset" at bounding box center [312, 489] width 191 height 23
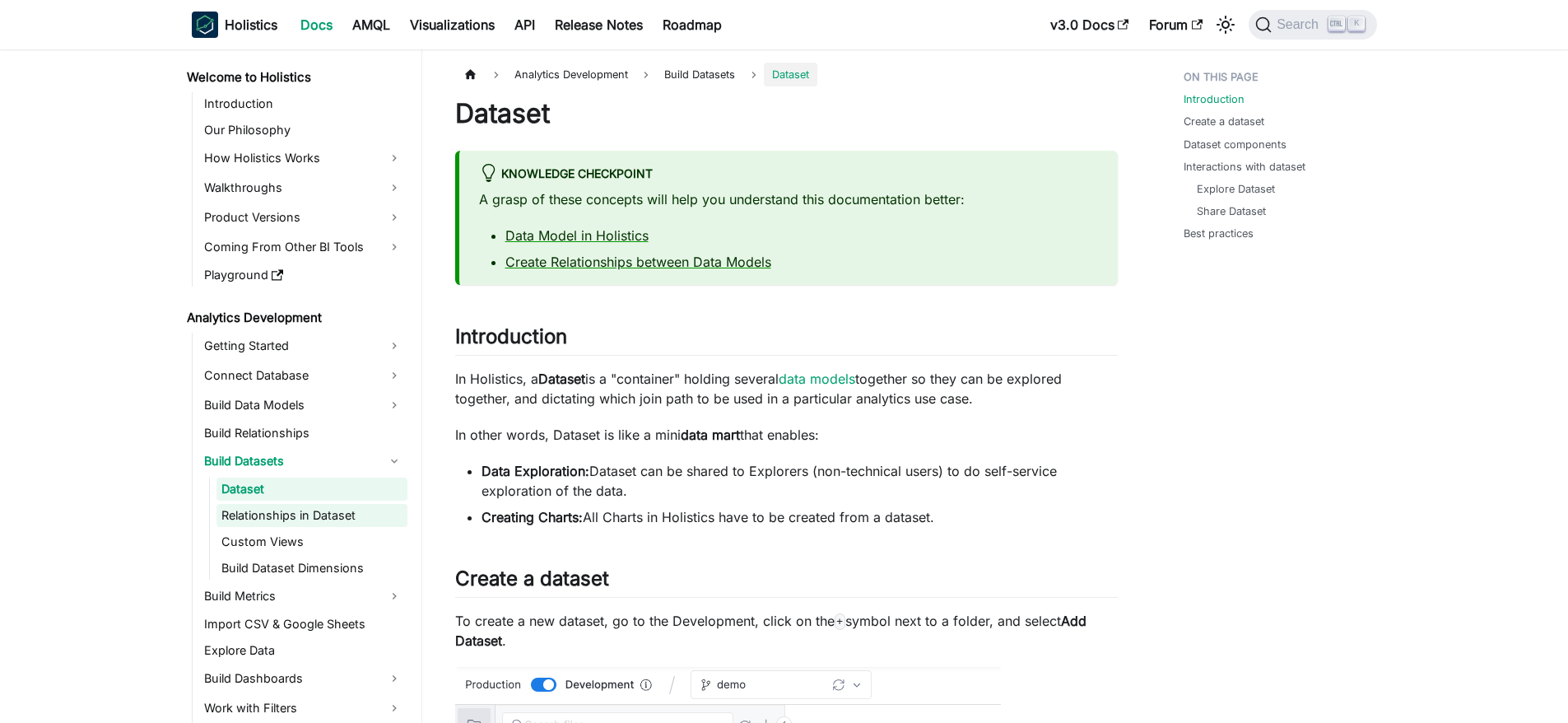
click at [288, 512] on link "Relationships in Dataset" at bounding box center [312, 515] width 191 height 23
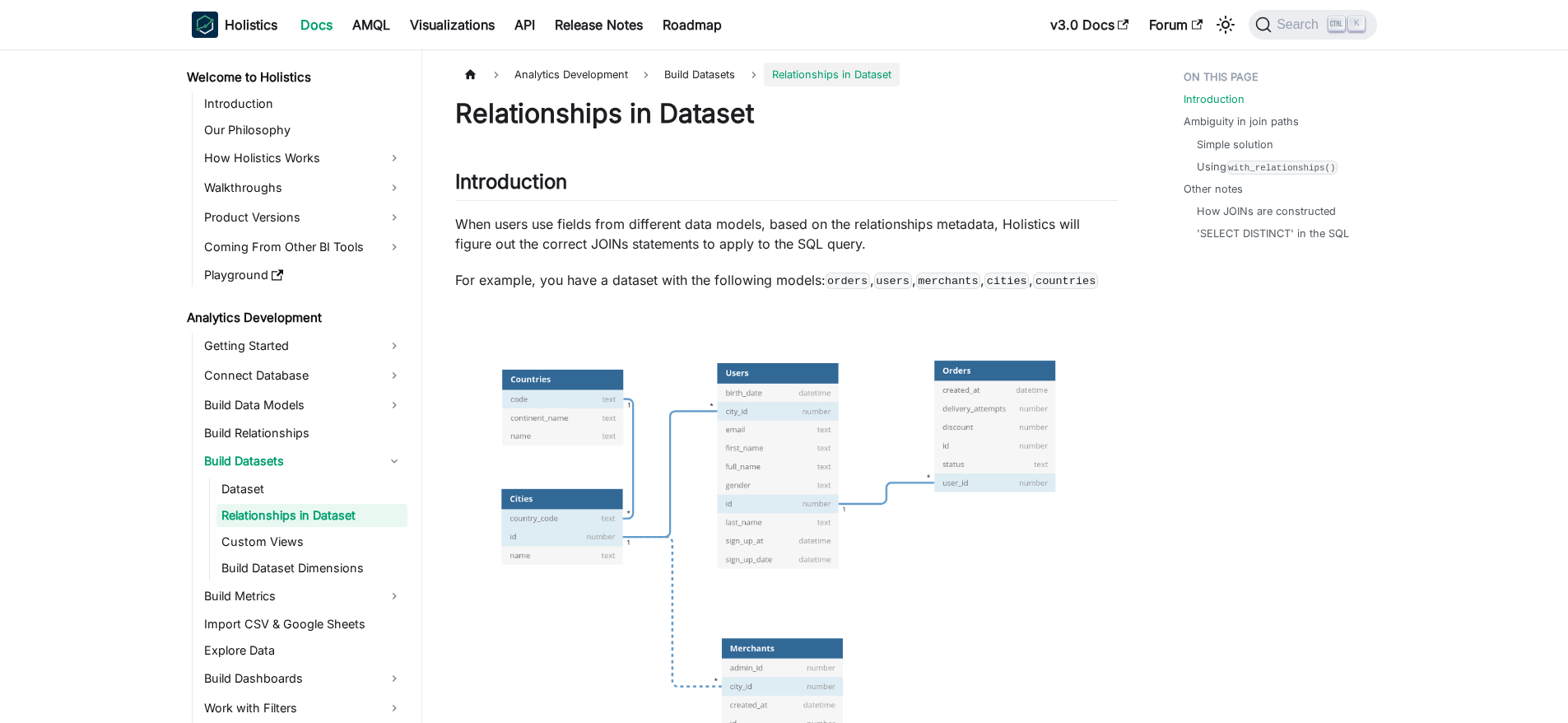
click at [290, 555] on ul "Dataset Relationships in Dataset Custom Views Build Dataset Dimensions" at bounding box center [309, 529] width 199 height 102
click at [285, 545] on link "Custom Views" at bounding box center [312, 541] width 191 height 23
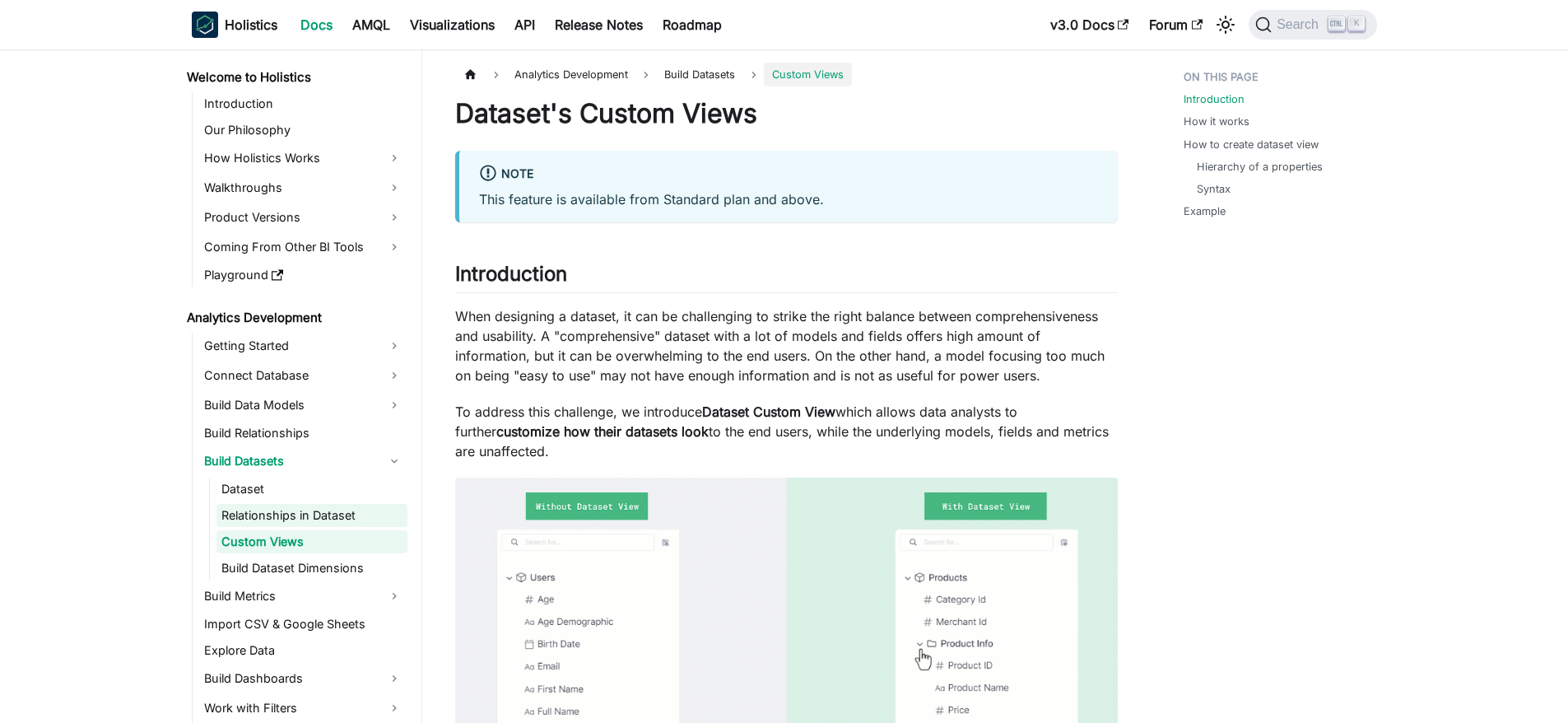
click at [304, 511] on link "Relationships in Dataset" at bounding box center [312, 515] width 191 height 23
